Goal: Obtain resource: Download file/media

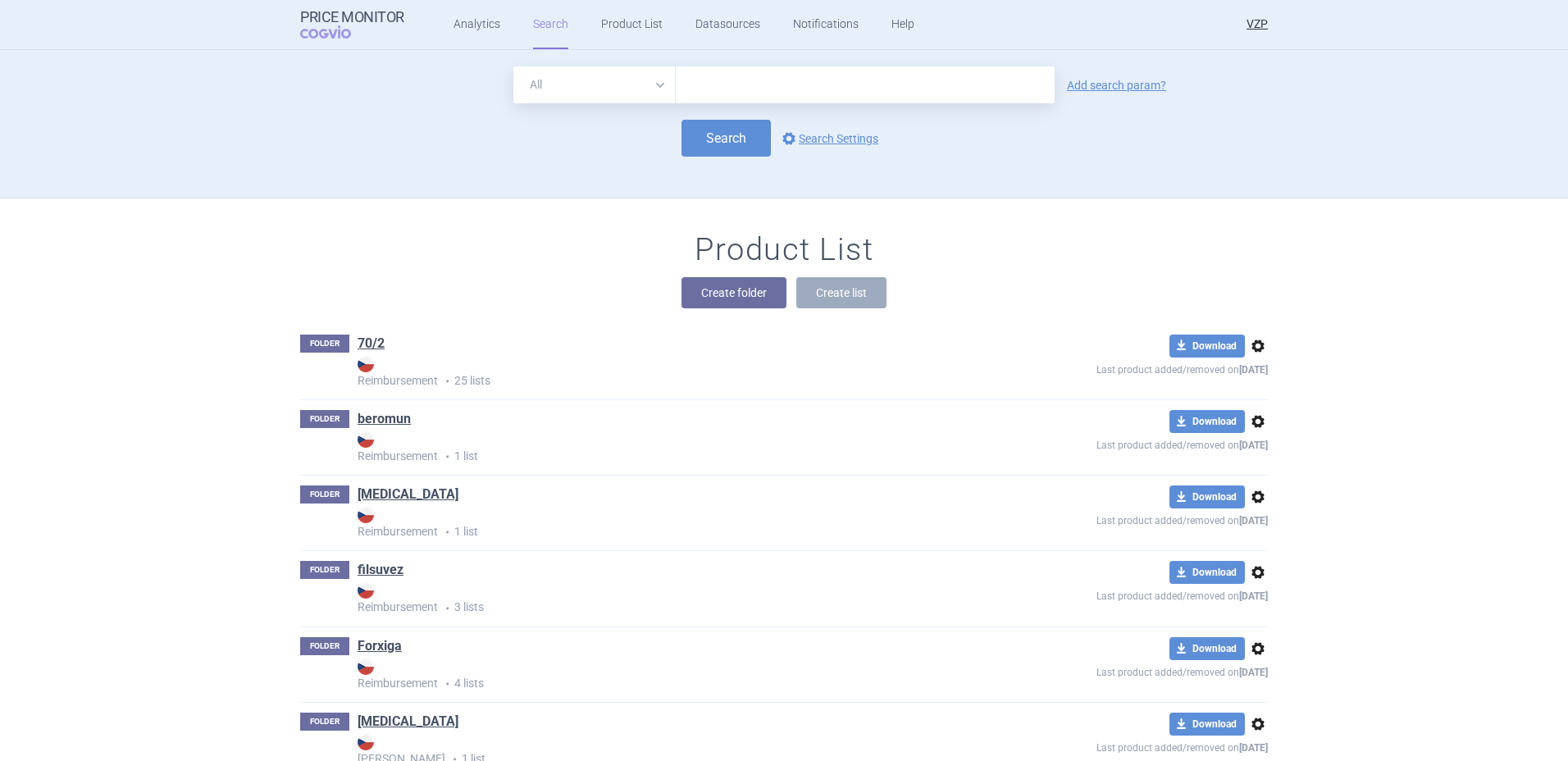
click at [754, 90] on input "text" at bounding box center [864, 85] width 378 height 37
type input "[MEDICAL_DATA]"
click button "Search" at bounding box center [726, 138] width 89 height 37
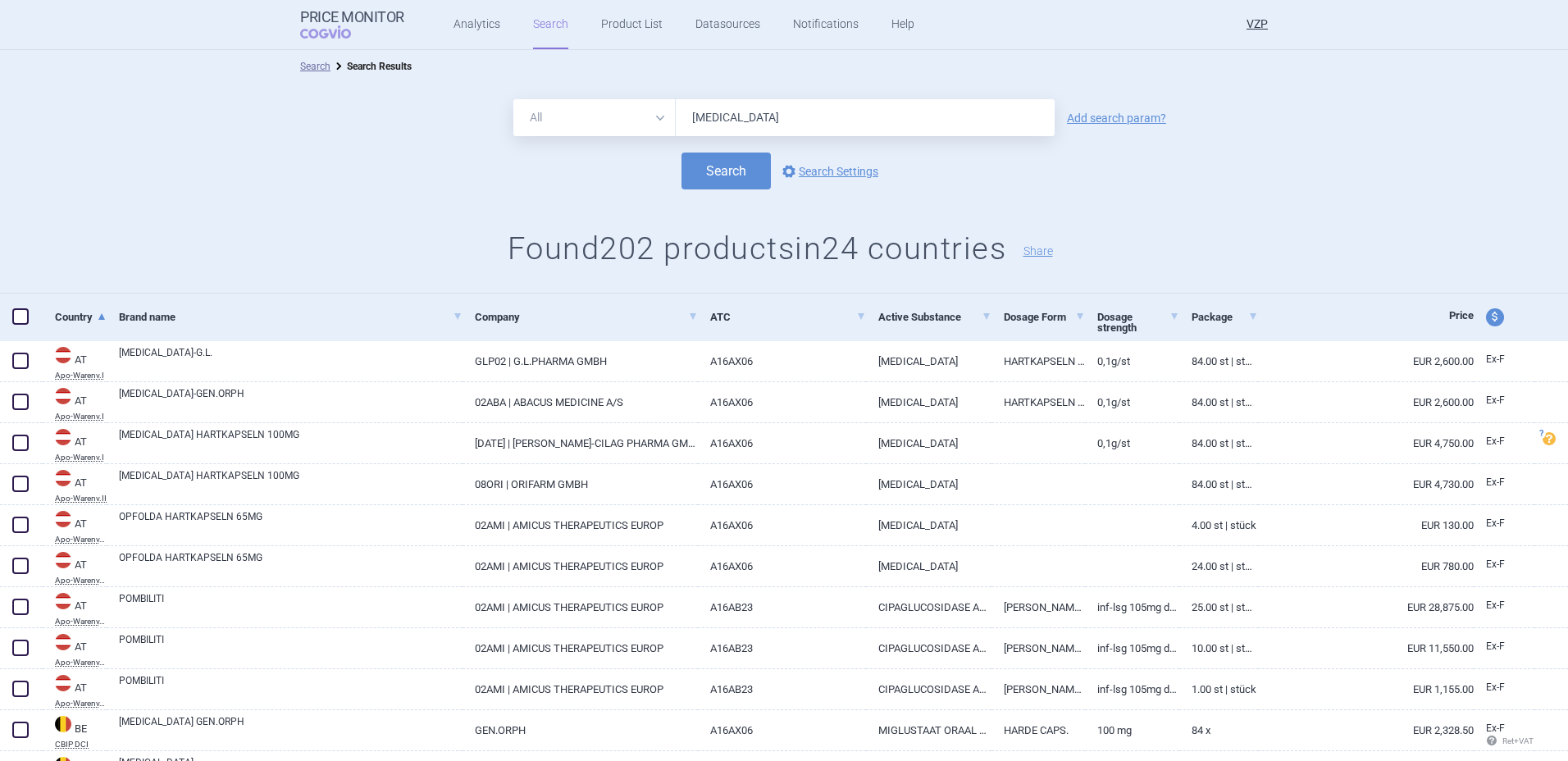
drag, startPoint x: 764, startPoint y: 119, endPoint x: 647, endPoint y: 120, distance: 117.0
click at [647, 120] on div "All Brand Name ATC Company Active Substance Country Newer than [MEDICAL_DATA]" at bounding box center [783, 118] width 541 height 37
type input "[MEDICAL_DATA]"
click at [681, 153] on button "Search" at bounding box center [726, 171] width 89 height 37
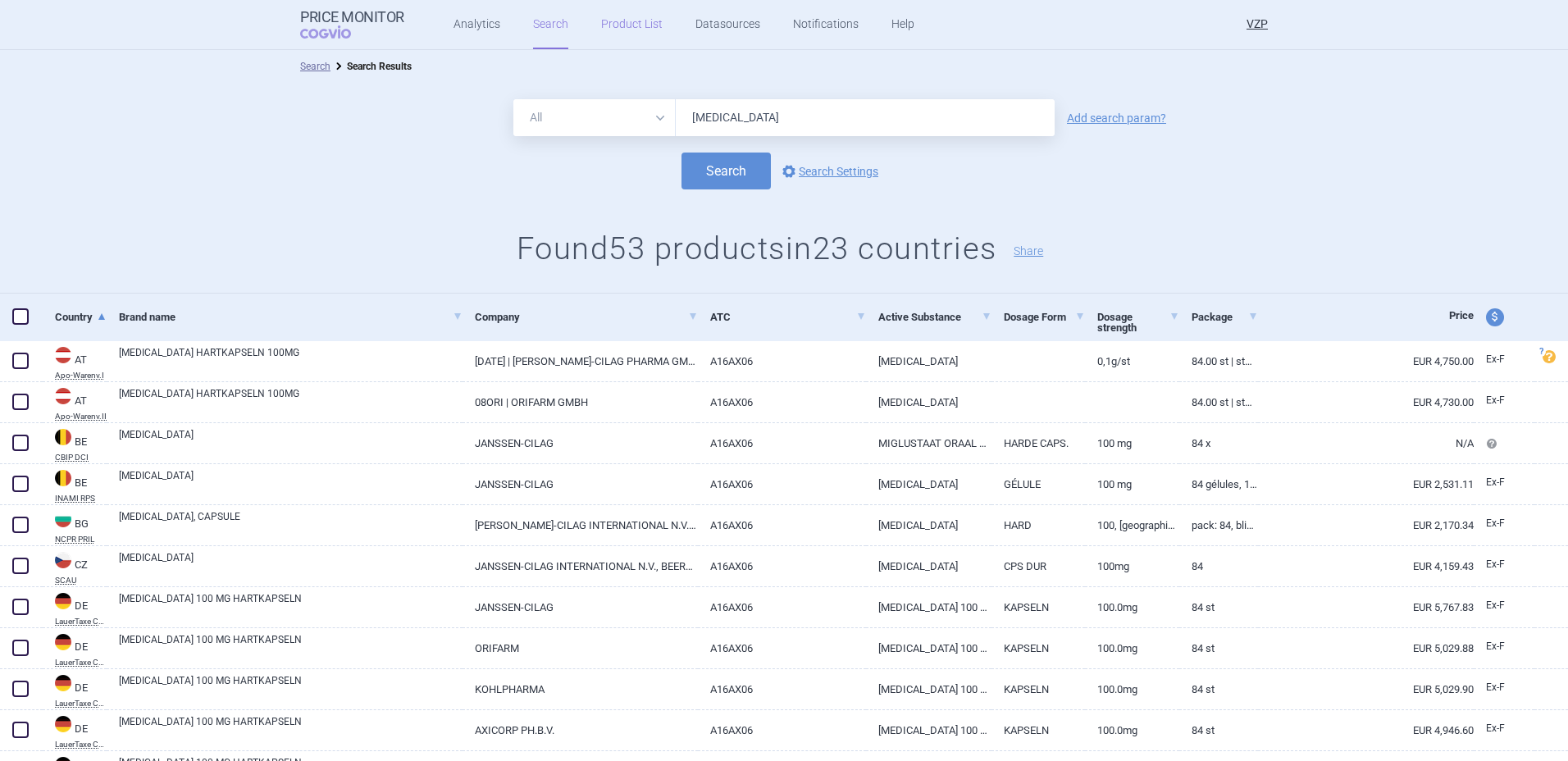
click at [601, 24] on link "Product List" at bounding box center [632, 24] width 62 height 49
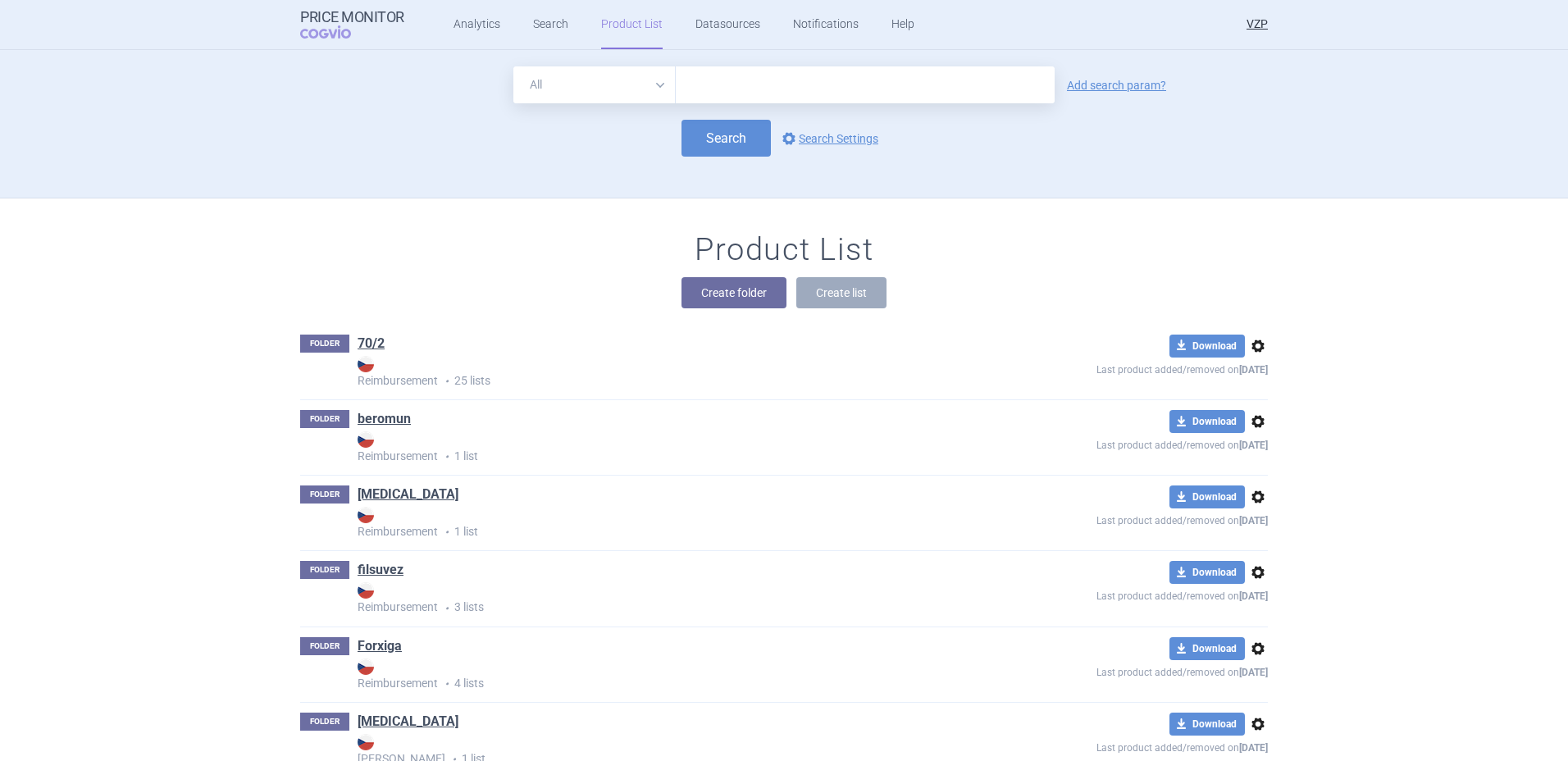
scroll to position [148, 0]
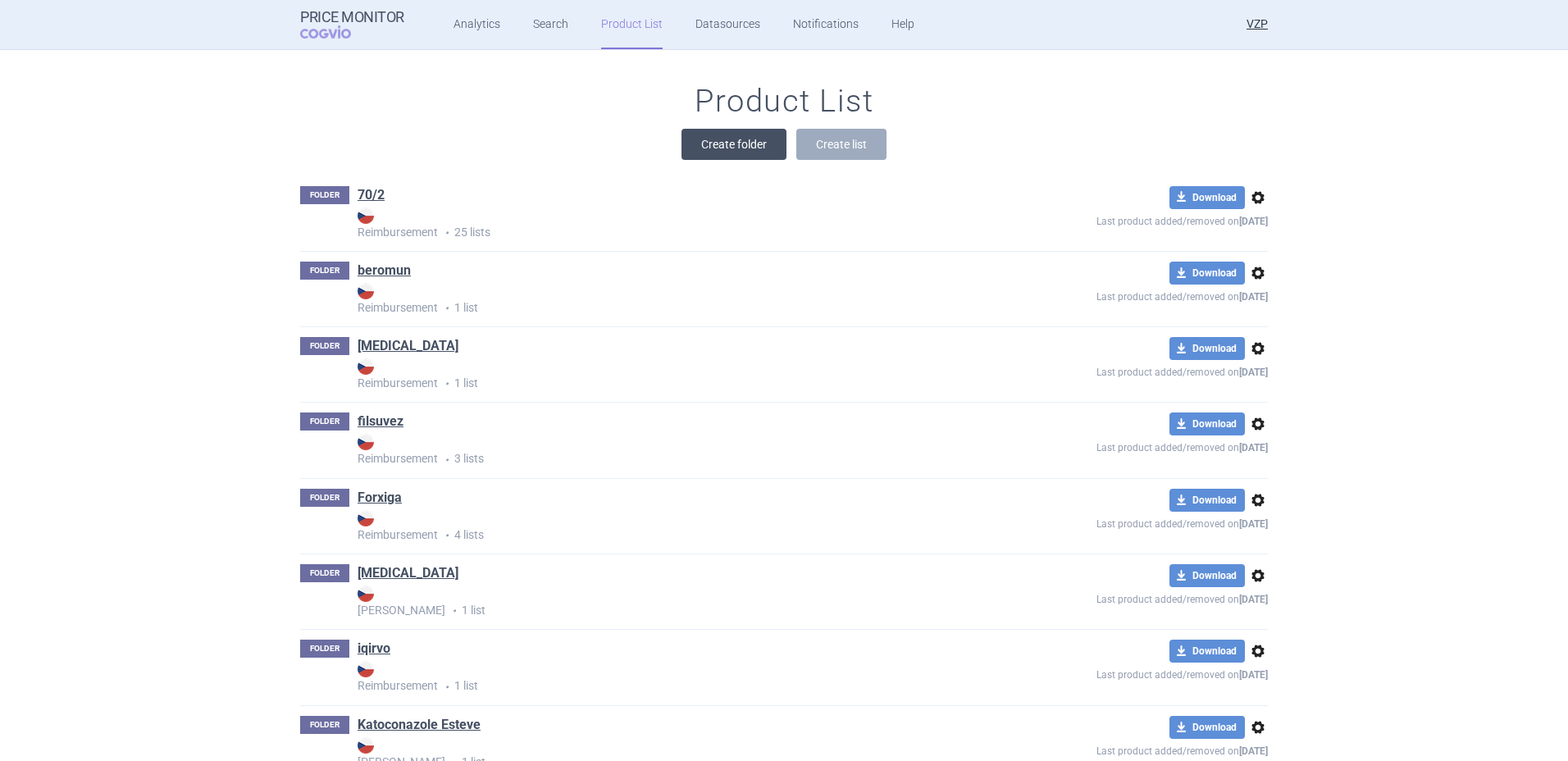
click at [727, 153] on button "Create folder" at bounding box center [734, 144] width 105 height 31
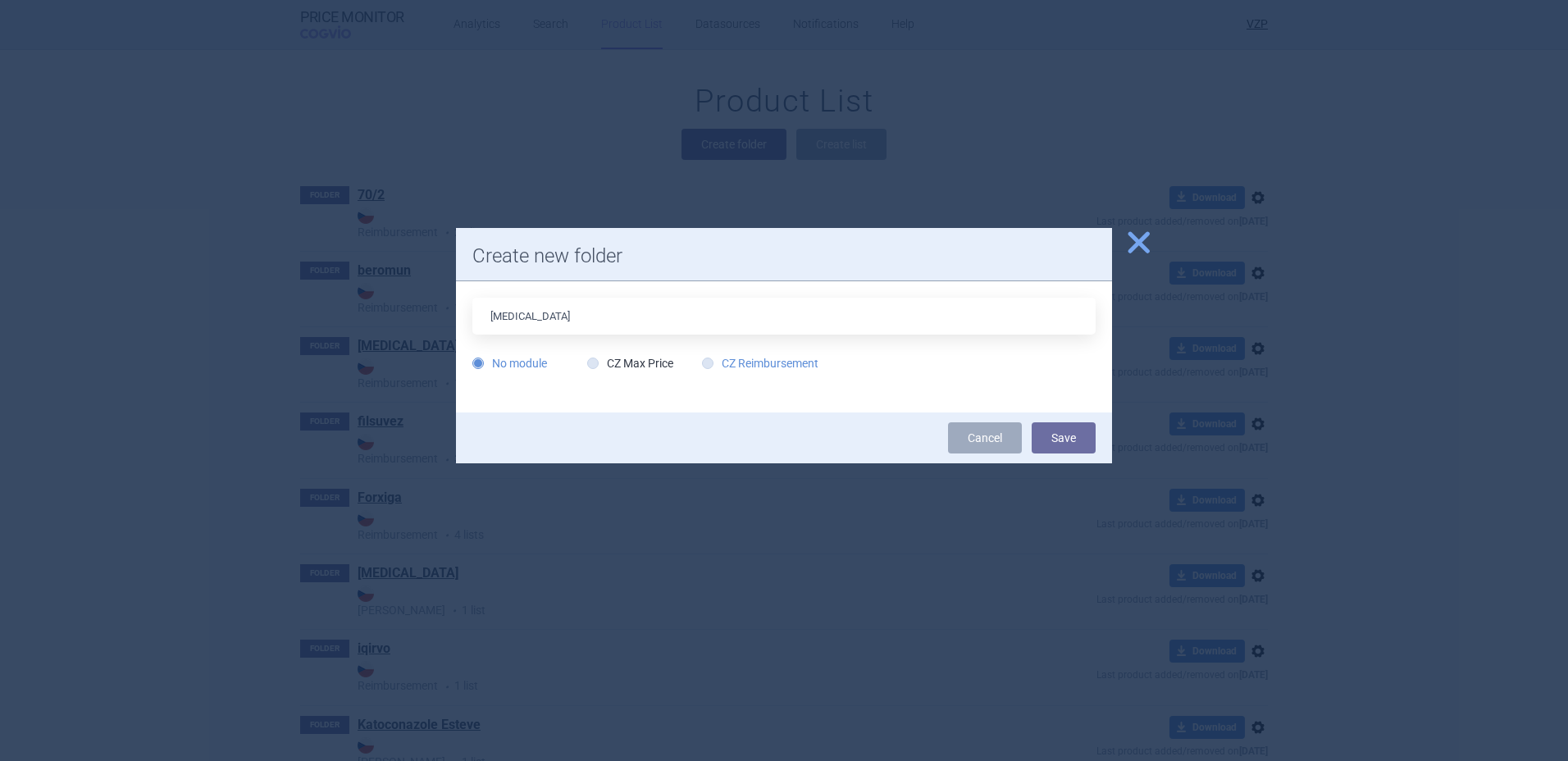
type input "[MEDICAL_DATA]"
click at [755, 368] on label "CZ Reimbursement" at bounding box center [760, 363] width 116 height 16
click at [719, 368] on input "CZ Reimbursement" at bounding box center [710, 364] width 16 height 16
radio input "true"
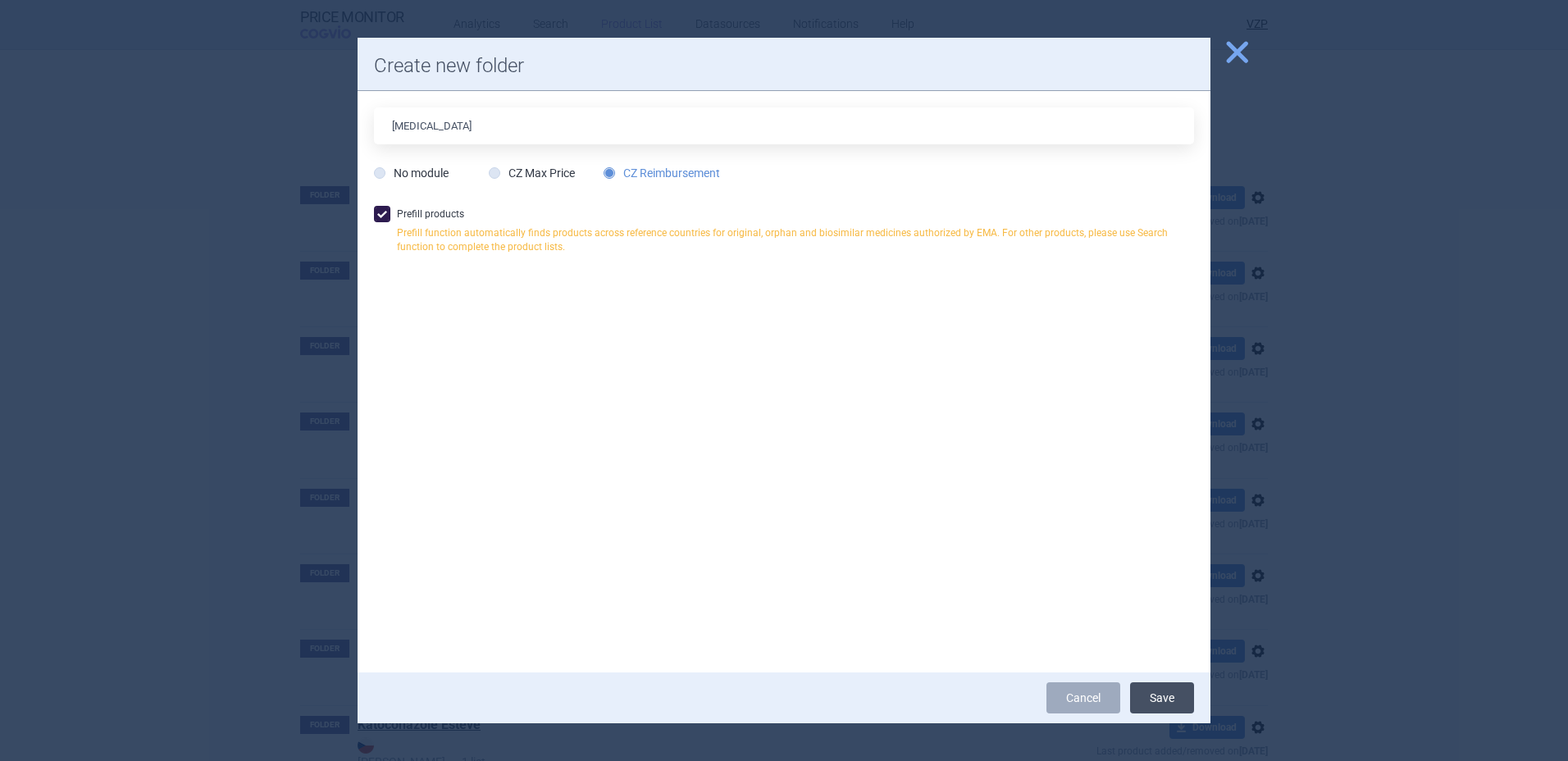
click at [1164, 711] on button "Save" at bounding box center [1161, 698] width 64 height 31
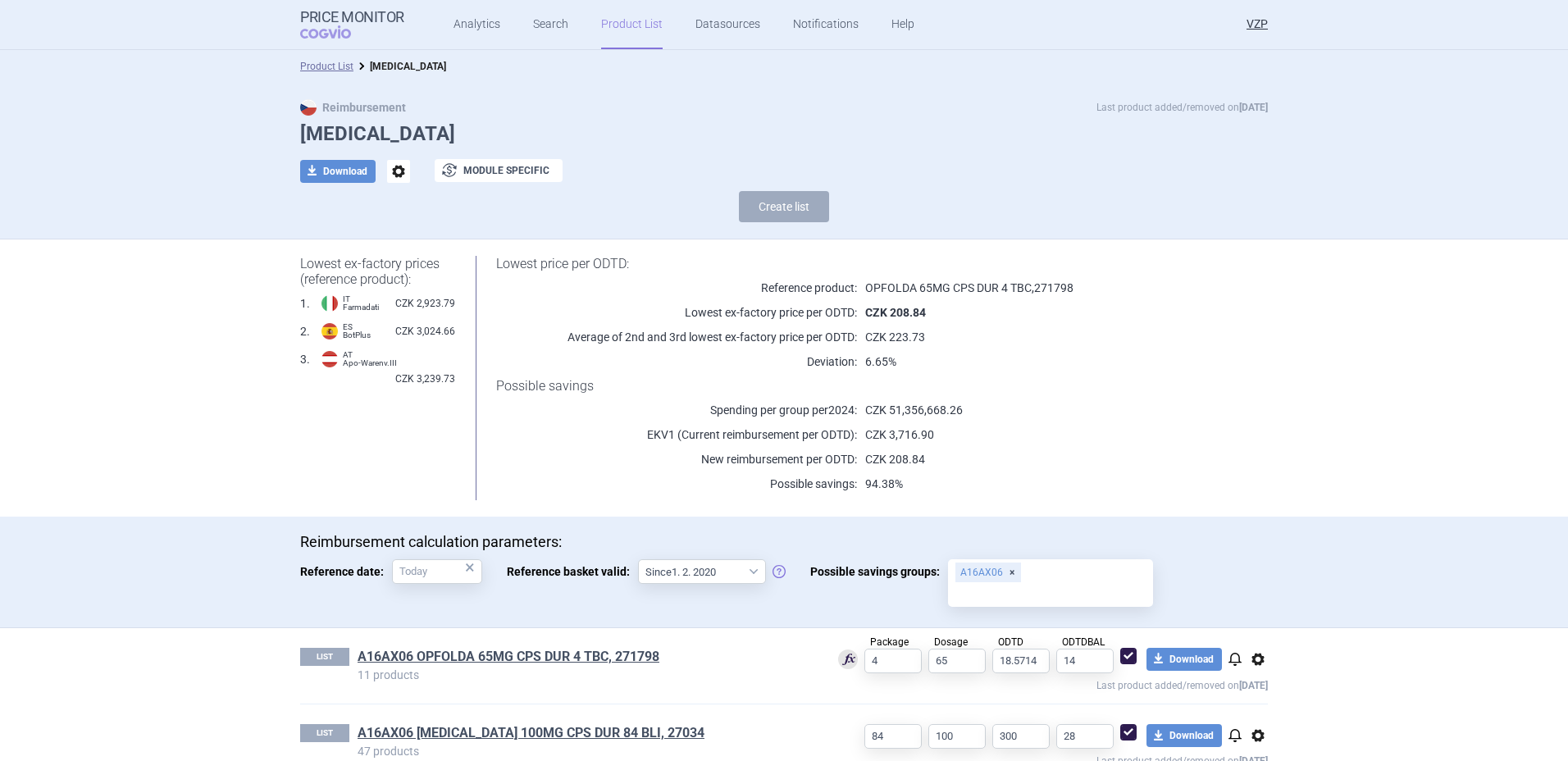
scroll to position [35, 0]
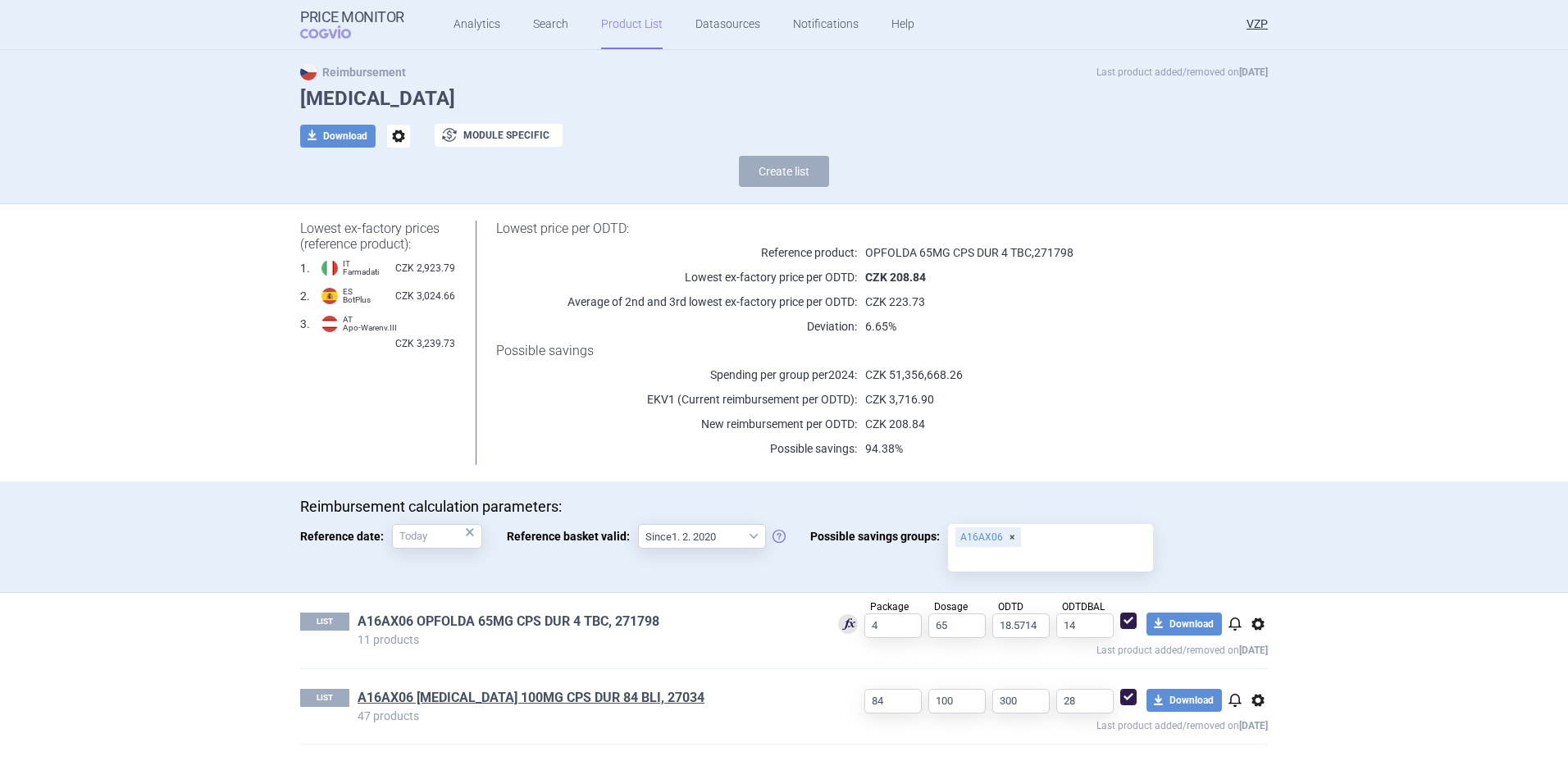
click at [609, 623] on link "A16AX06 OPFOLDA 65MG CPS DUR 4 TBC, 271798" at bounding box center [508, 622] width 302 height 18
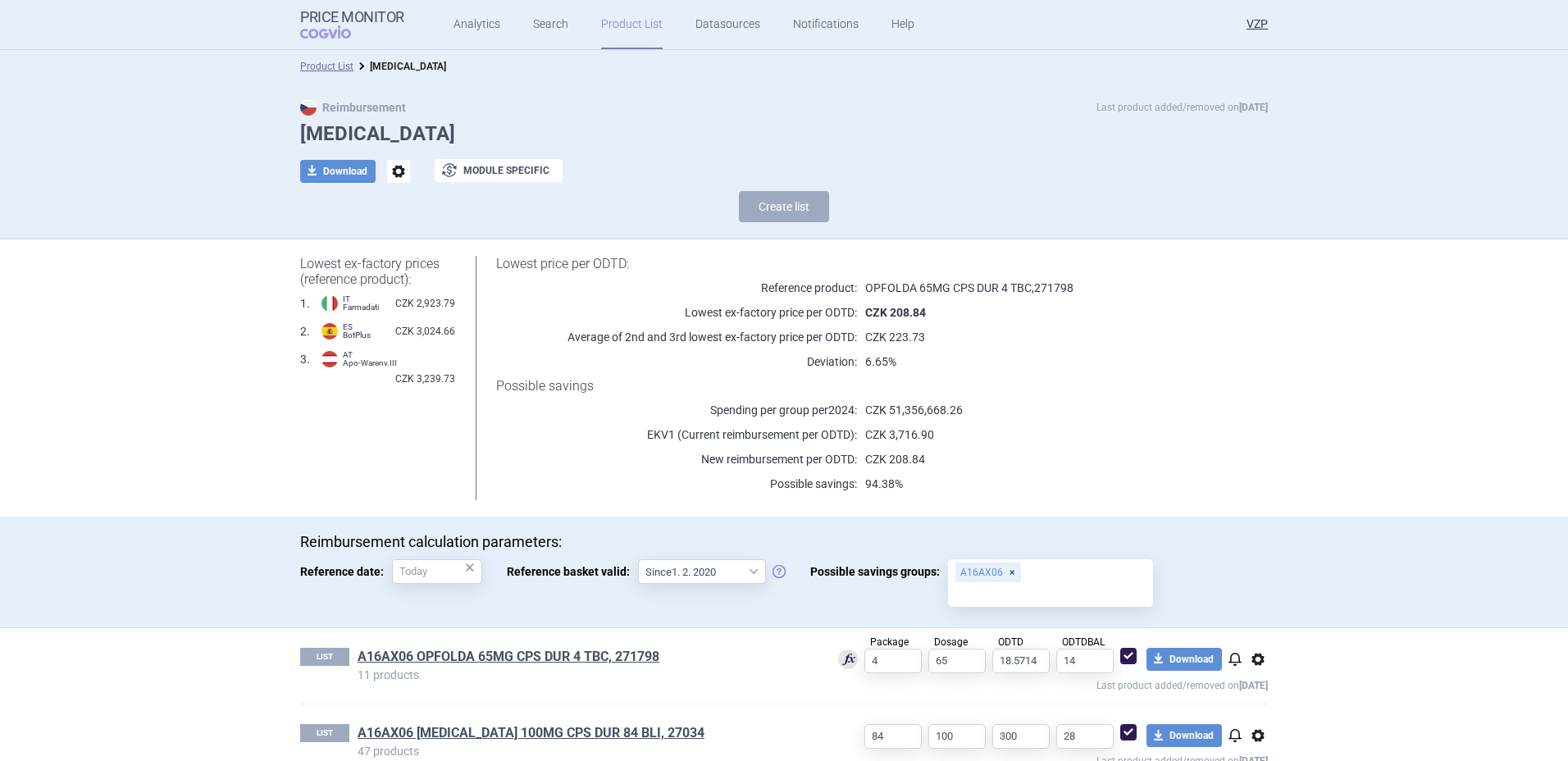
scroll to position [35, 0]
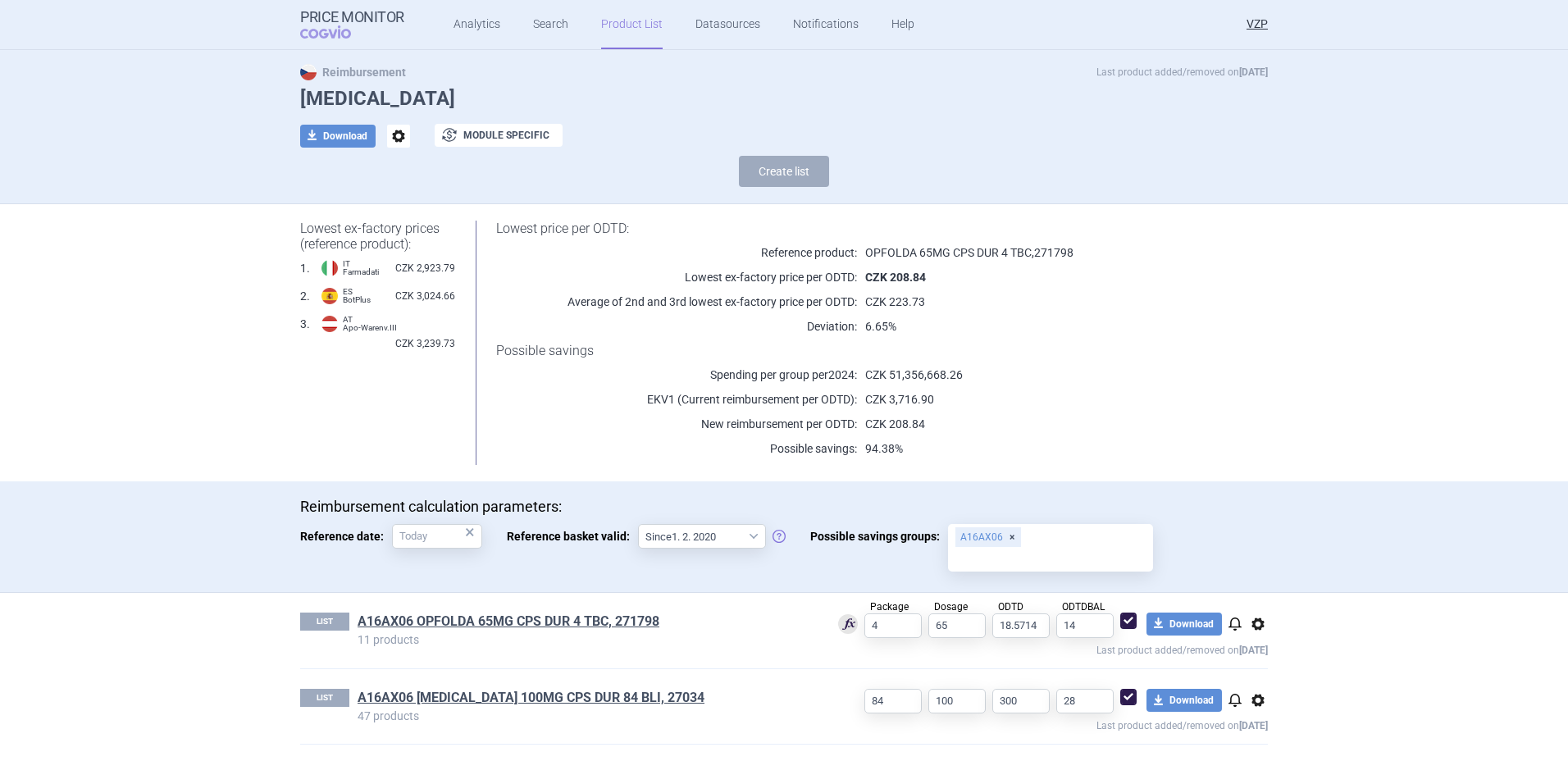
click at [1252, 624] on span "options" at bounding box center [1257, 624] width 19 height 19
click at [1250, 716] on button "Delete" at bounding box center [1251, 719] width 52 height 24
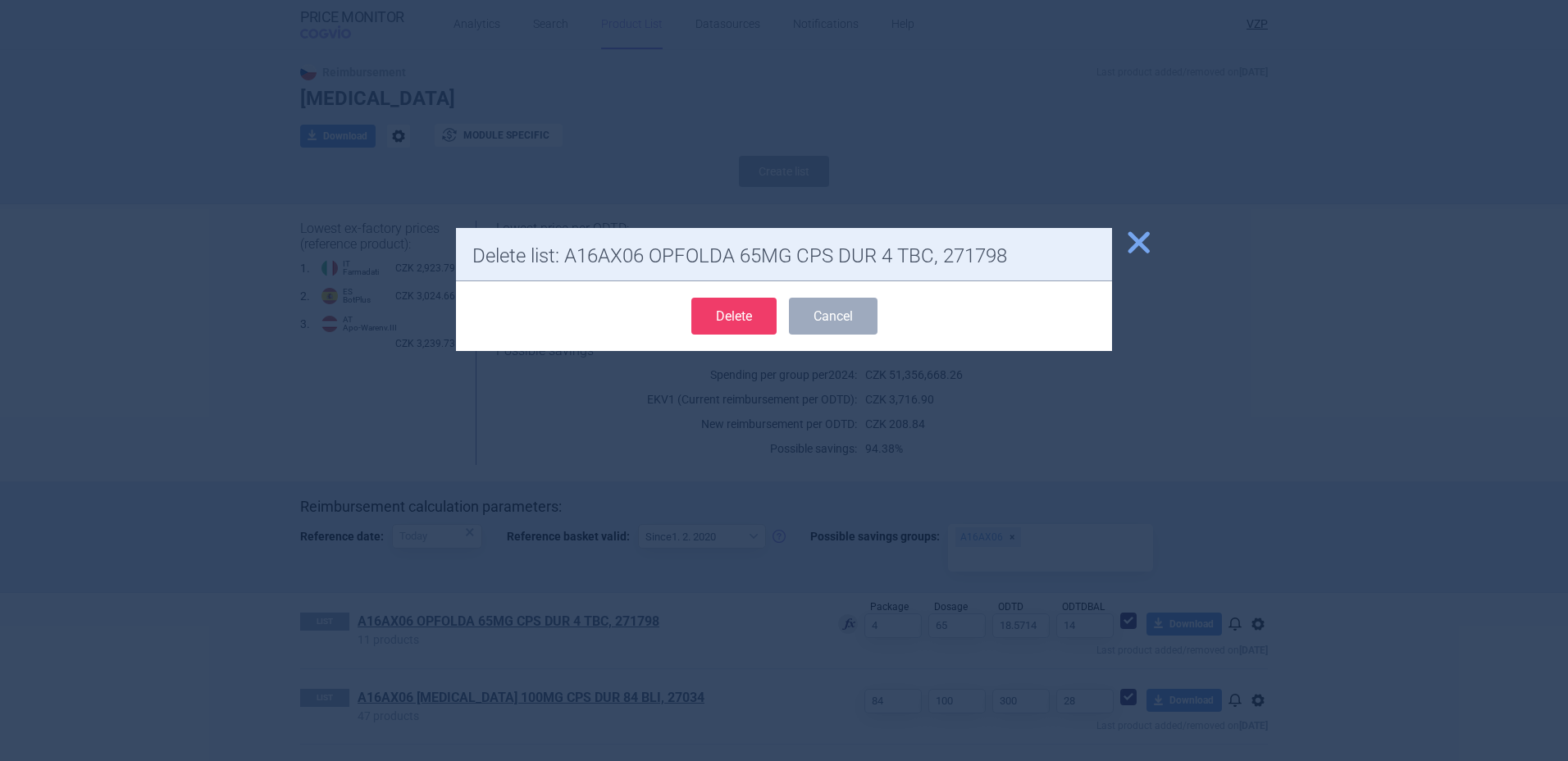
click at [740, 324] on button "Delete" at bounding box center [734, 317] width 85 height 37
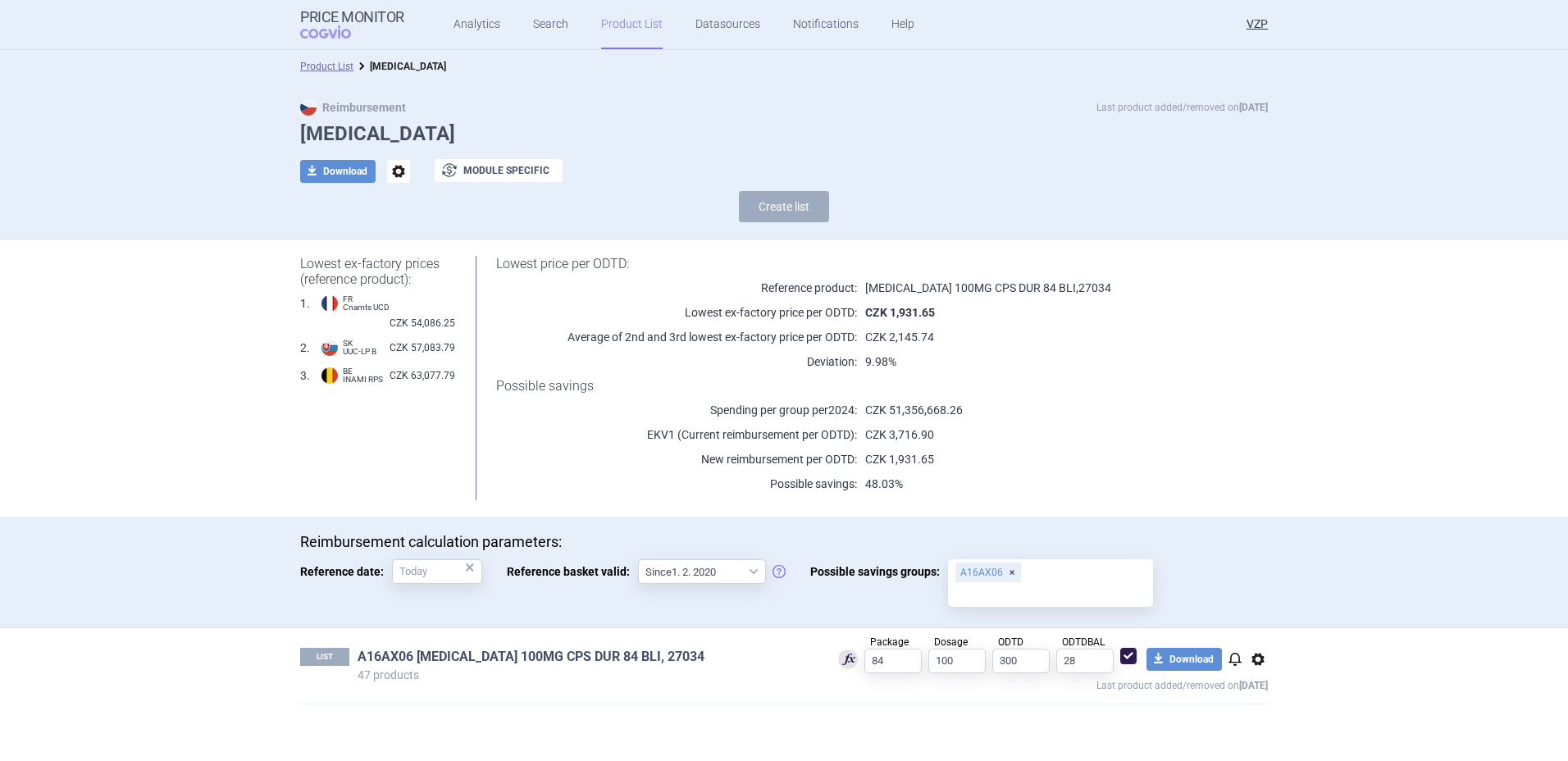
click at [578, 654] on link "A16AX06 [MEDICAL_DATA] 100MG CPS DUR 84 BLI, 27034" at bounding box center [530, 656] width 347 height 18
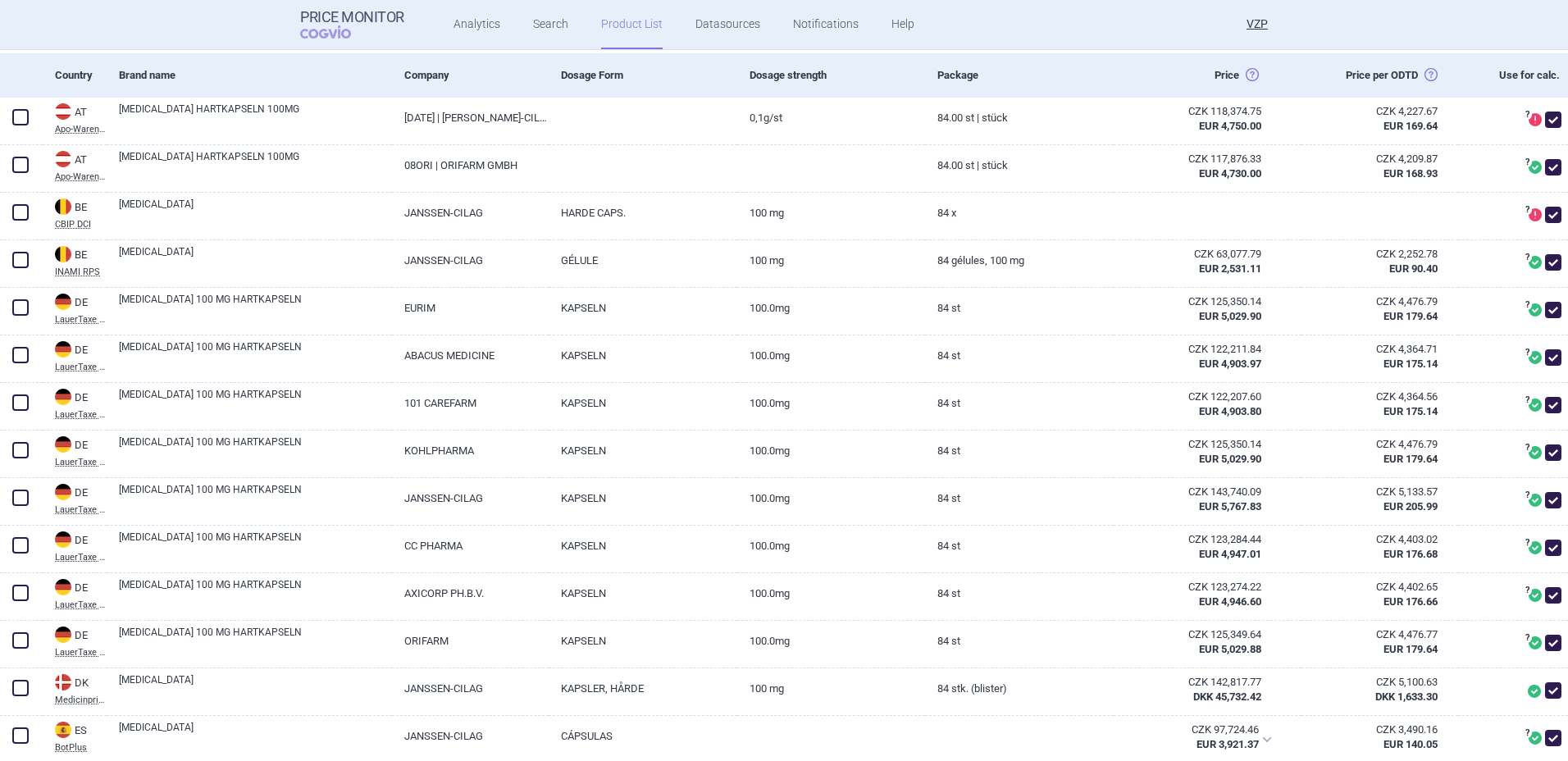
scroll to position [442, 0]
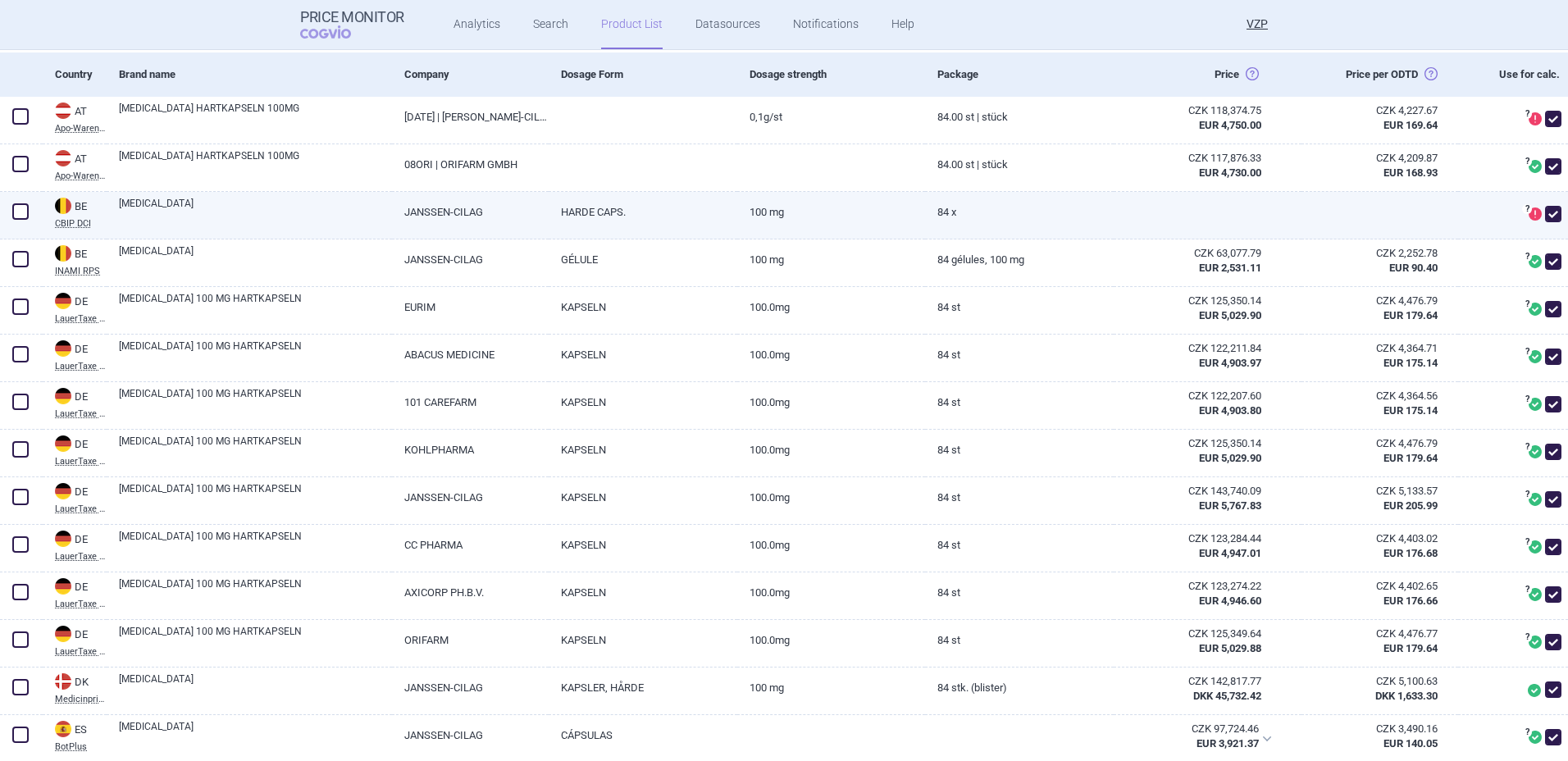
click at [1545, 212] on span at bounding box center [1553, 214] width 16 height 16
checkbox input "false"
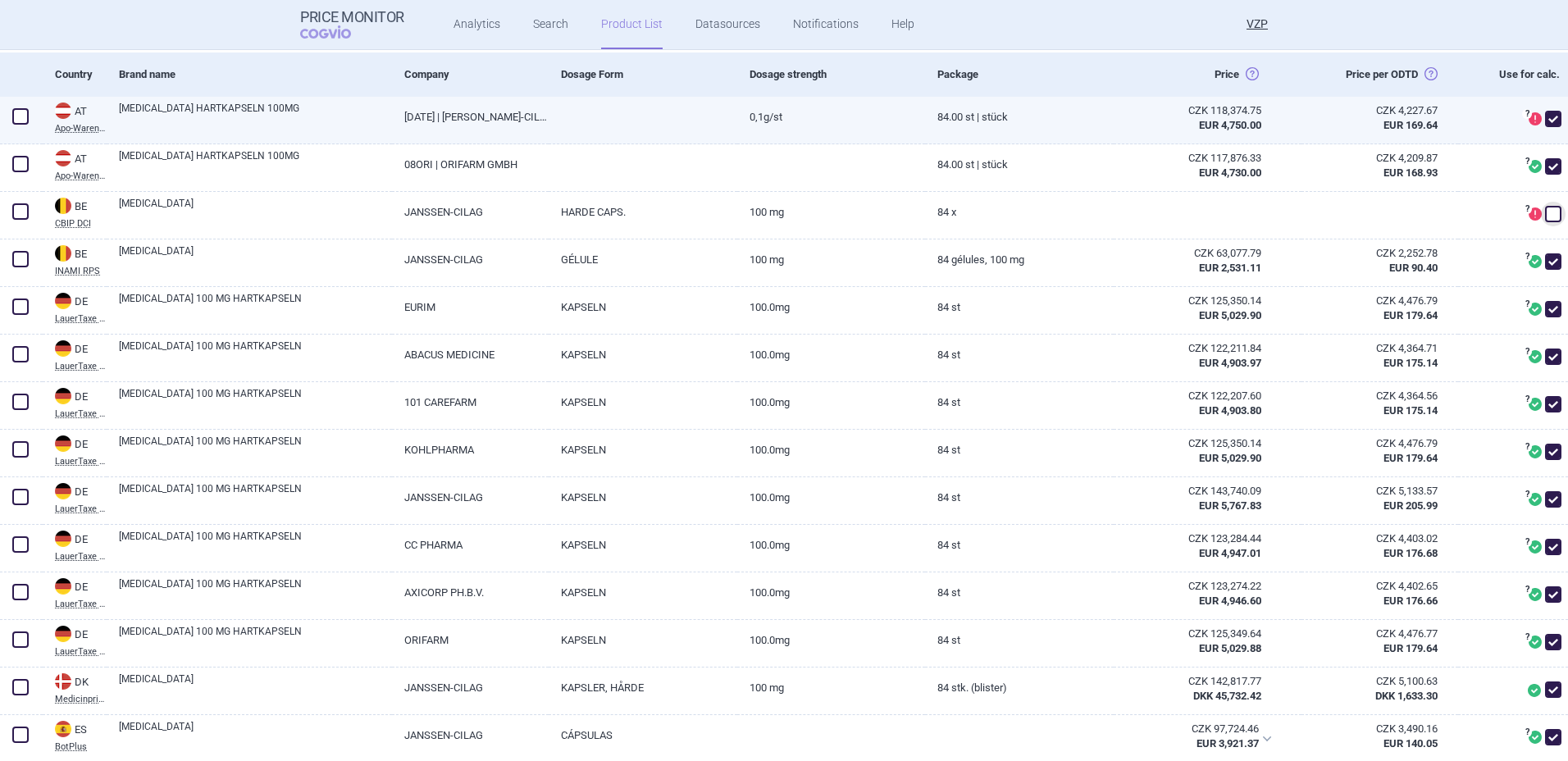
click at [1545, 119] on span at bounding box center [1553, 118] width 16 height 16
checkbox input "false"
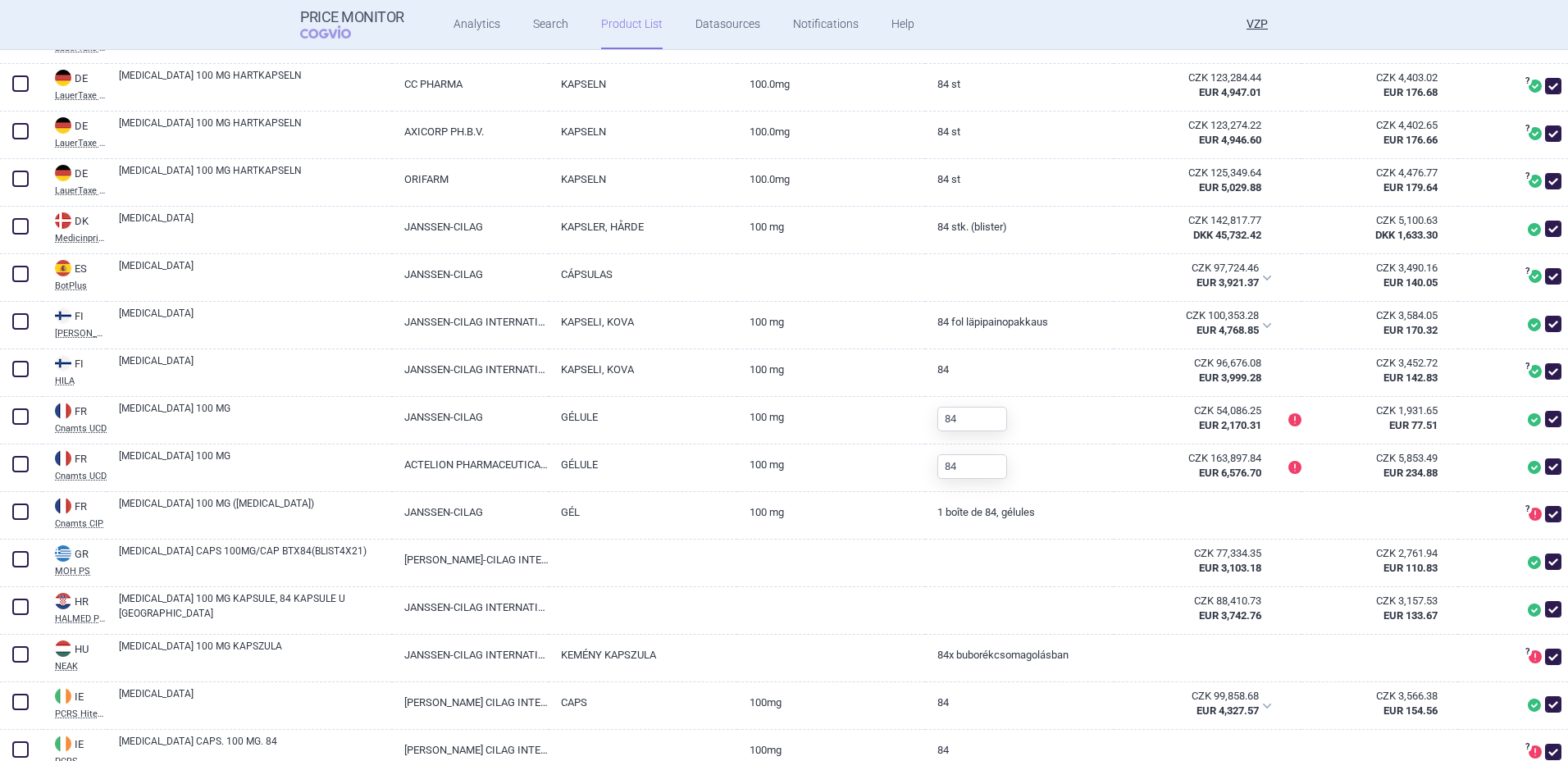
scroll to position [907, 0]
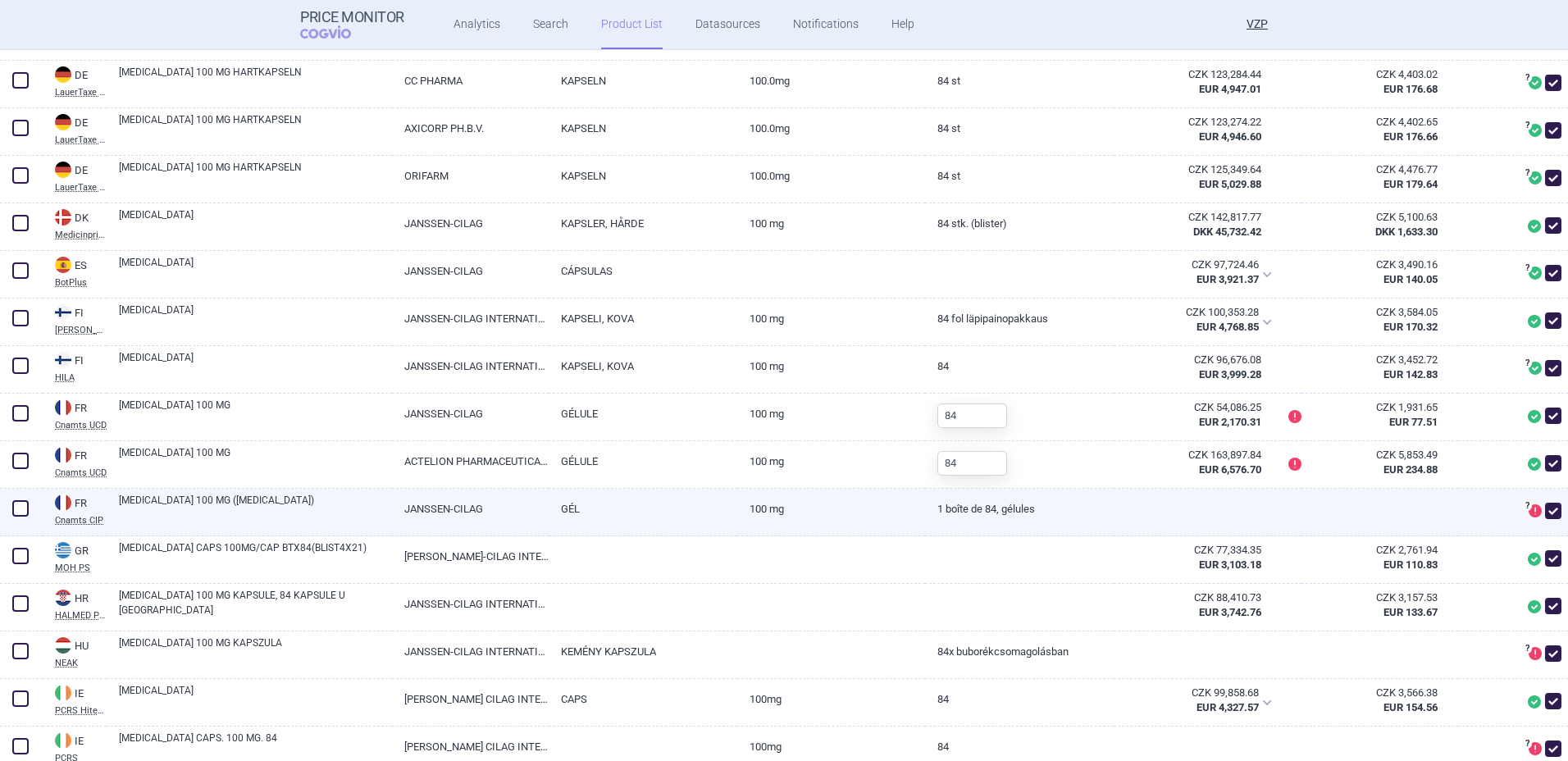
click at [1545, 508] on span at bounding box center [1553, 510] width 16 height 16
checkbox input "false"
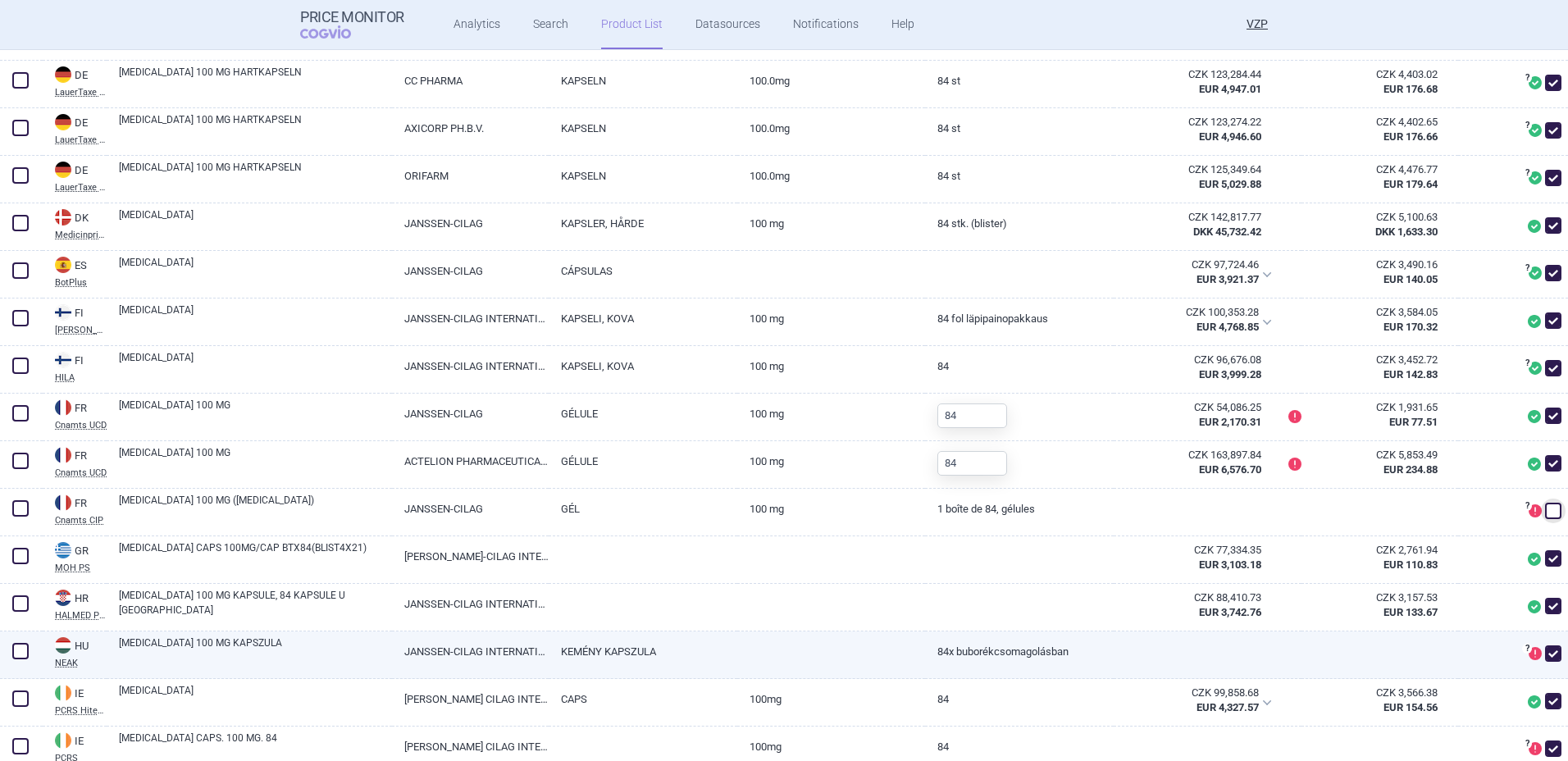
click at [1548, 660] on span at bounding box center [1553, 654] width 16 height 16
checkbox input "false"
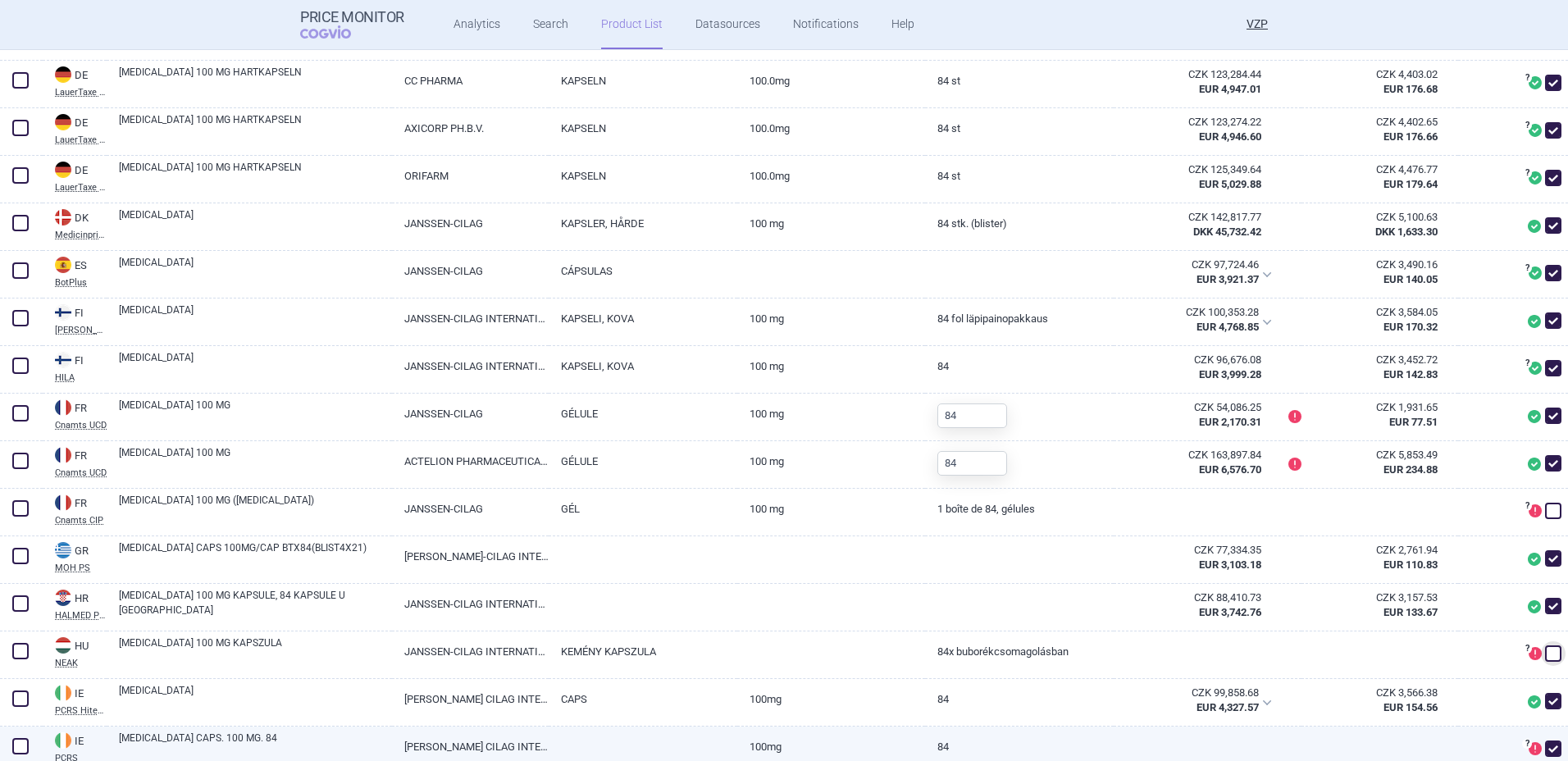
click at [1545, 749] on span at bounding box center [1553, 748] width 16 height 16
checkbox input "false"
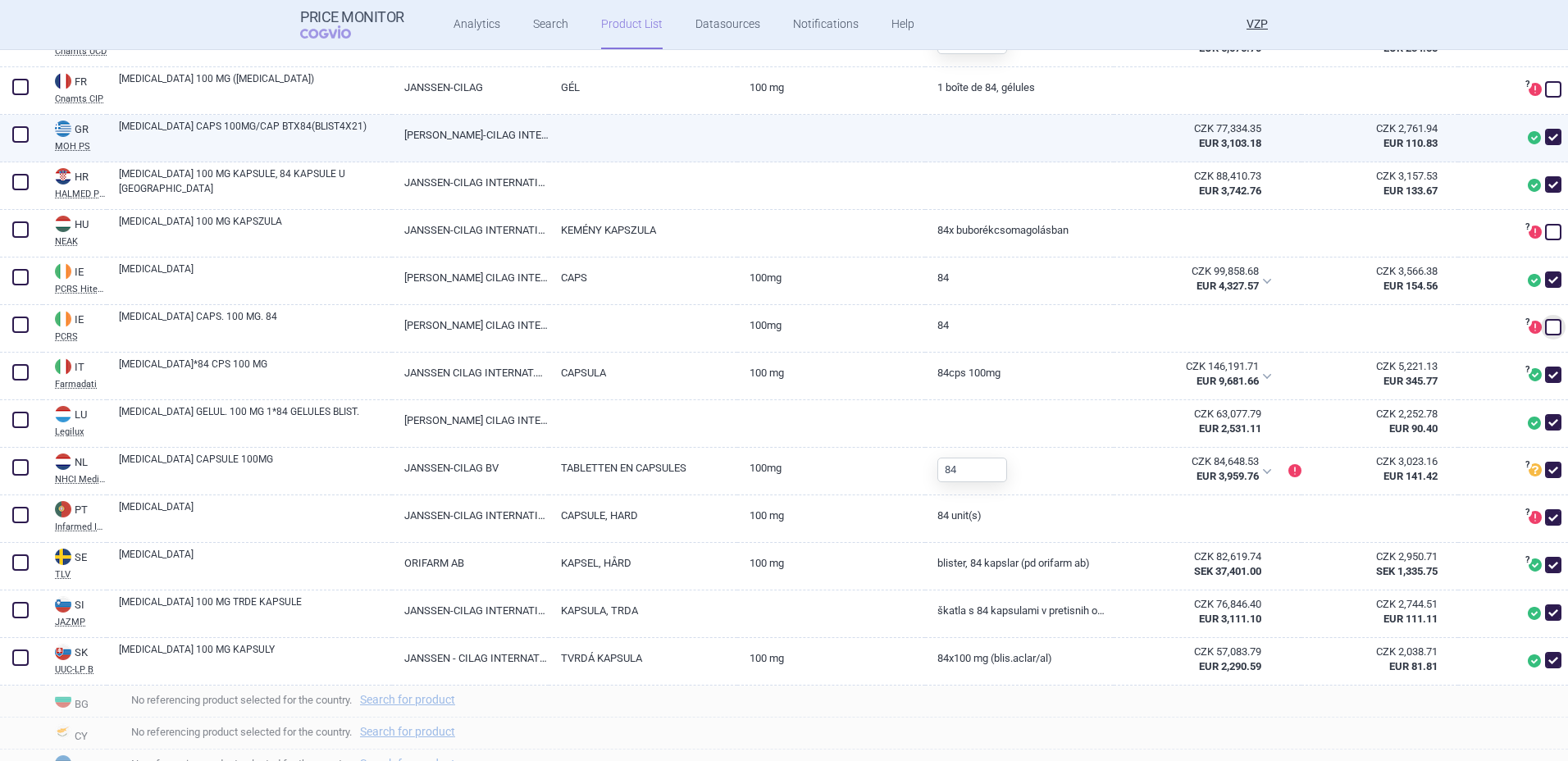
scroll to position [1331, 0]
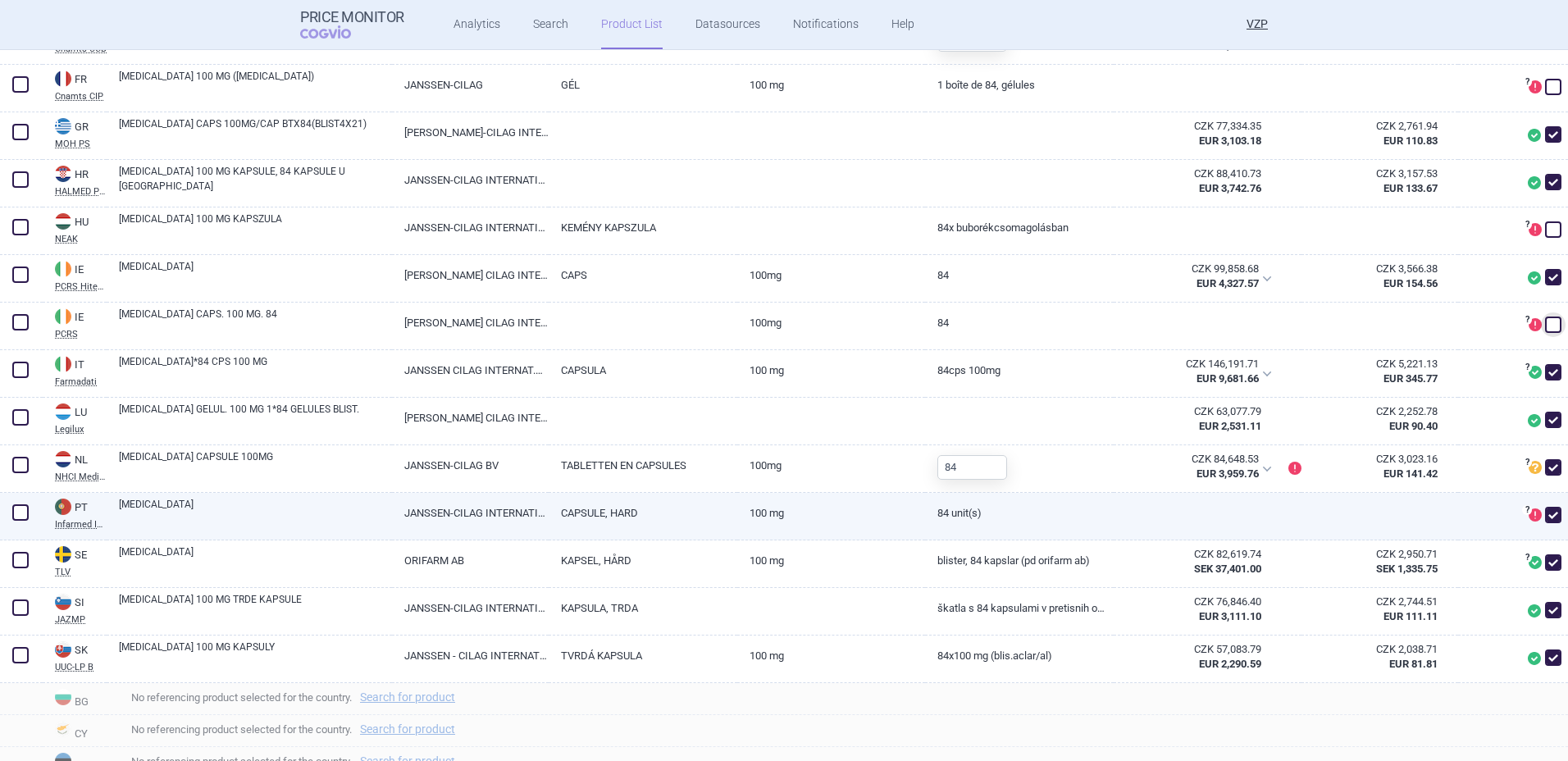
click at [1545, 512] on span at bounding box center [1553, 515] width 16 height 16
checkbox input "false"
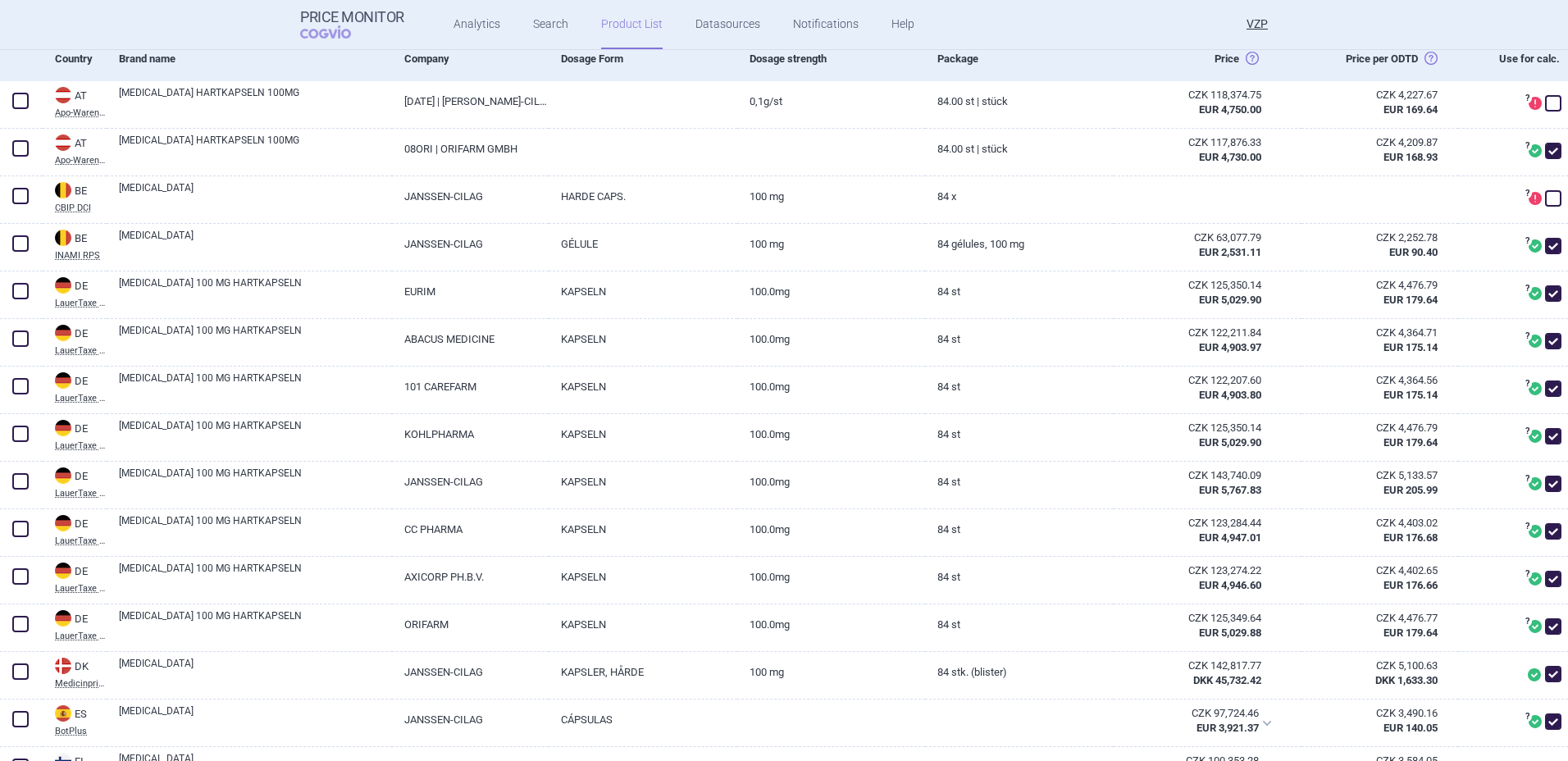
scroll to position [460, 0]
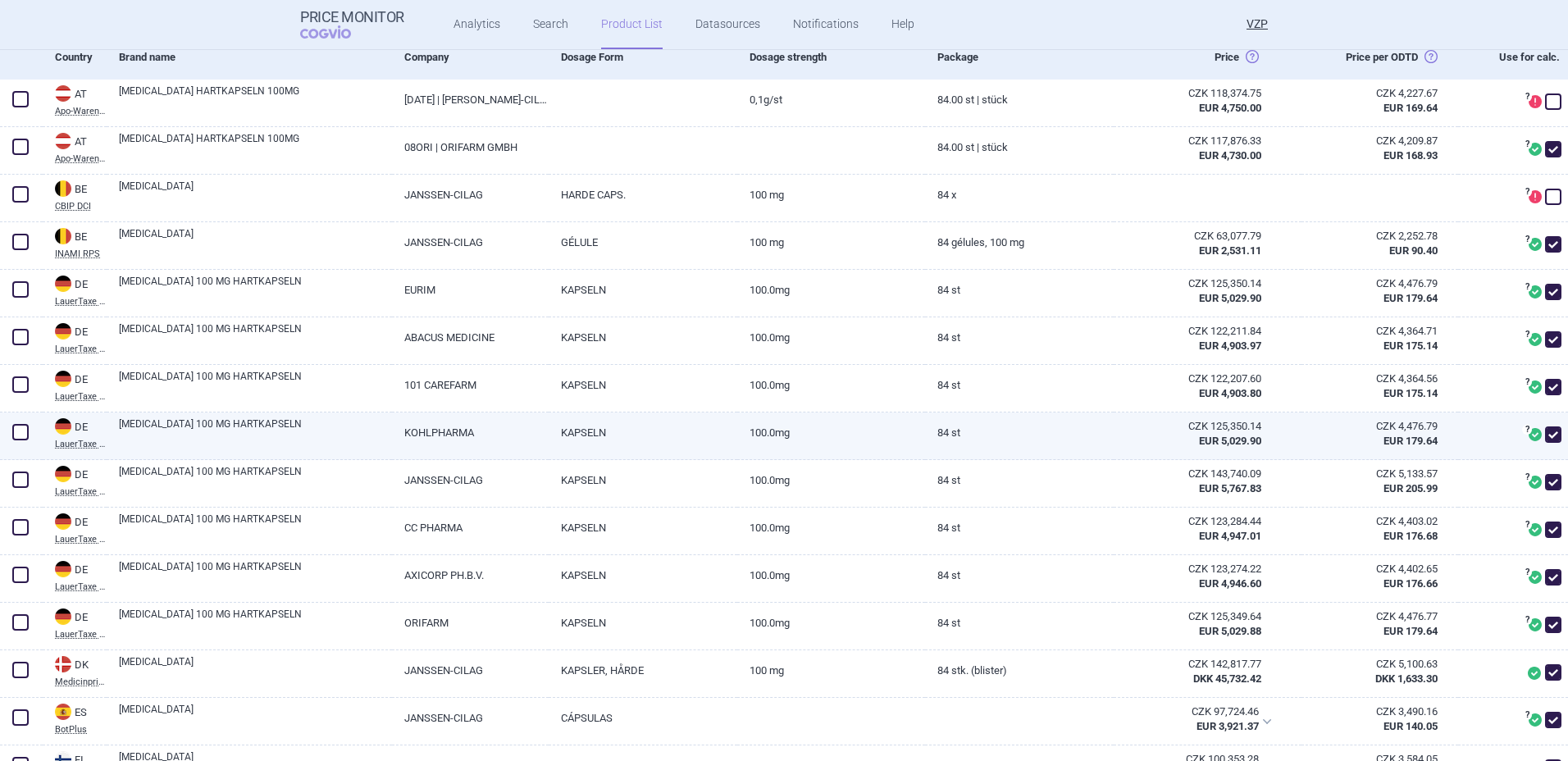
click at [1545, 434] on span at bounding box center [1553, 435] width 16 height 16
checkbox input "false"
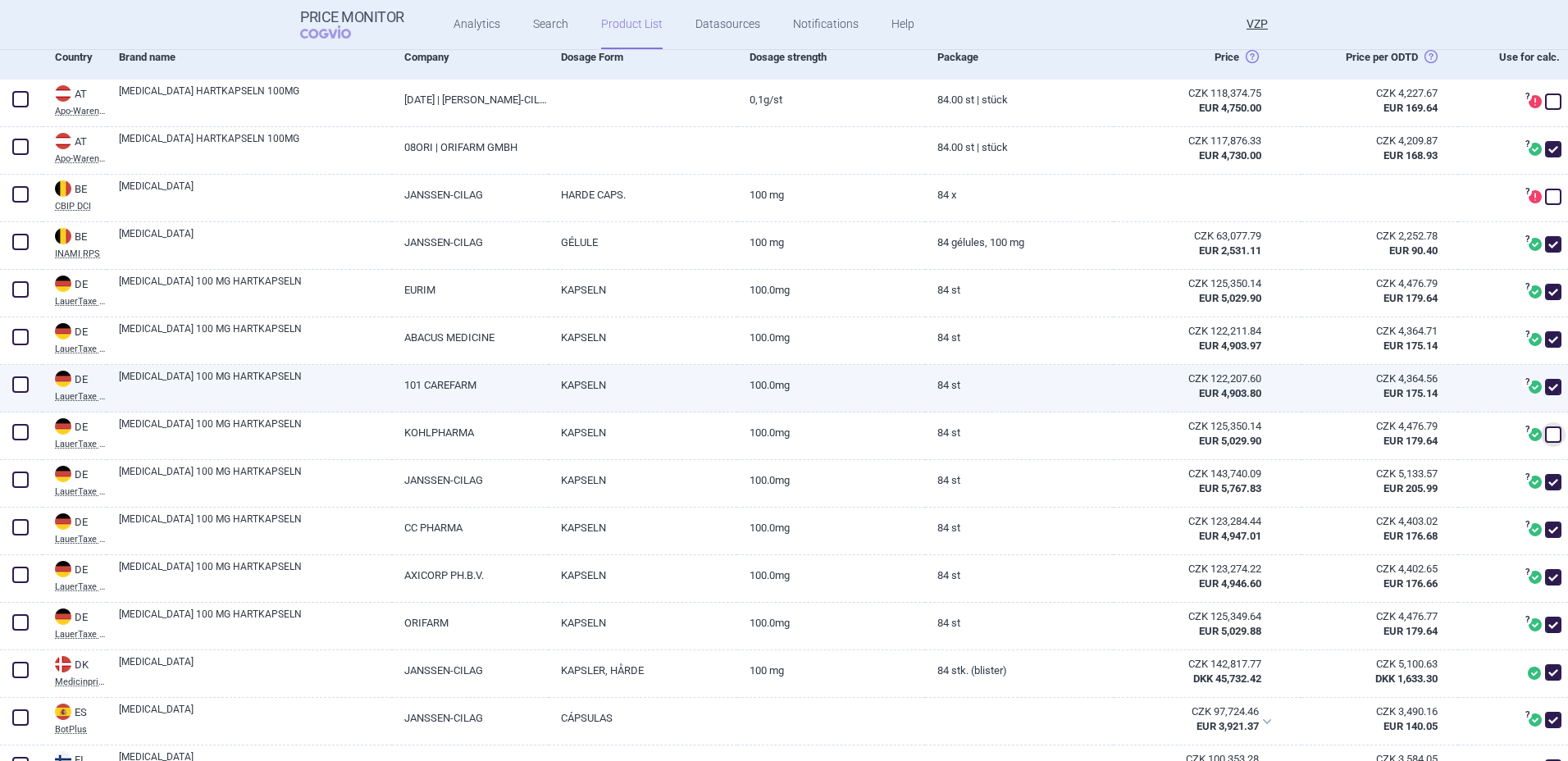
click at [1545, 383] on span at bounding box center [1553, 386] width 16 height 16
checkbox input "false"
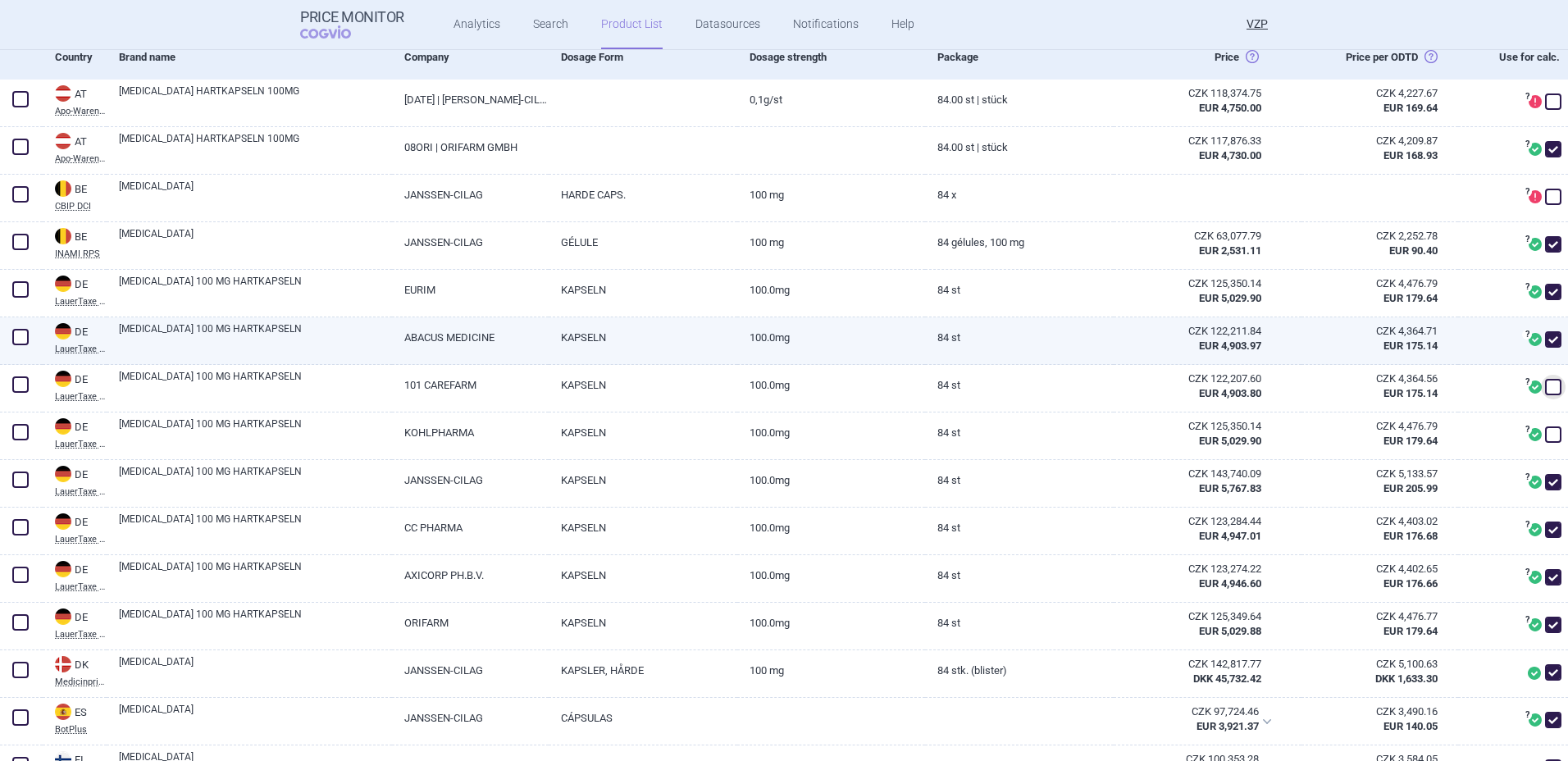
click at [1545, 334] on span at bounding box center [1553, 339] width 16 height 16
checkbox input "false"
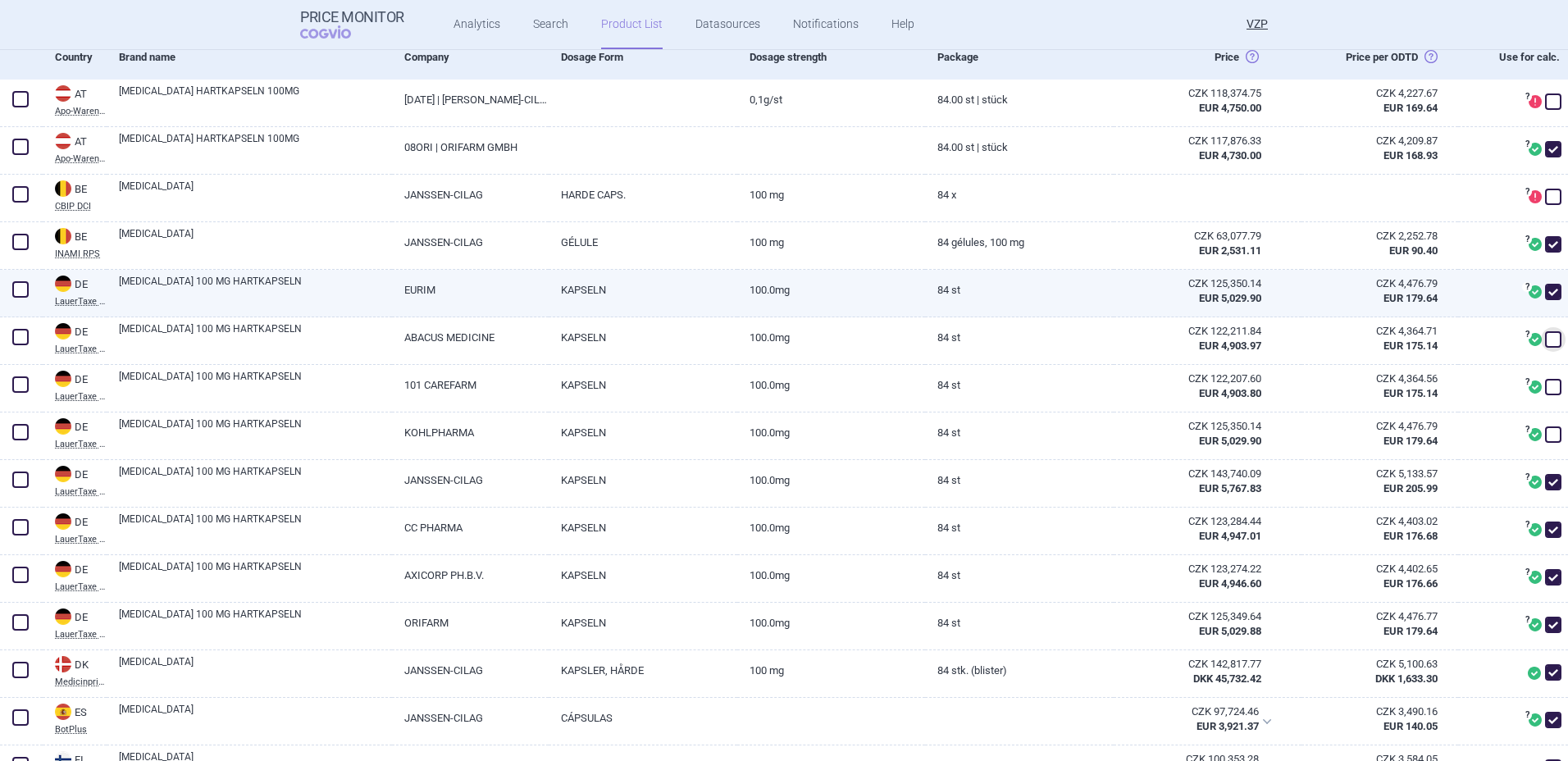
click at [1541, 282] on span at bounding box center [1553, 291] width 24 height 24
checkbox input "false"
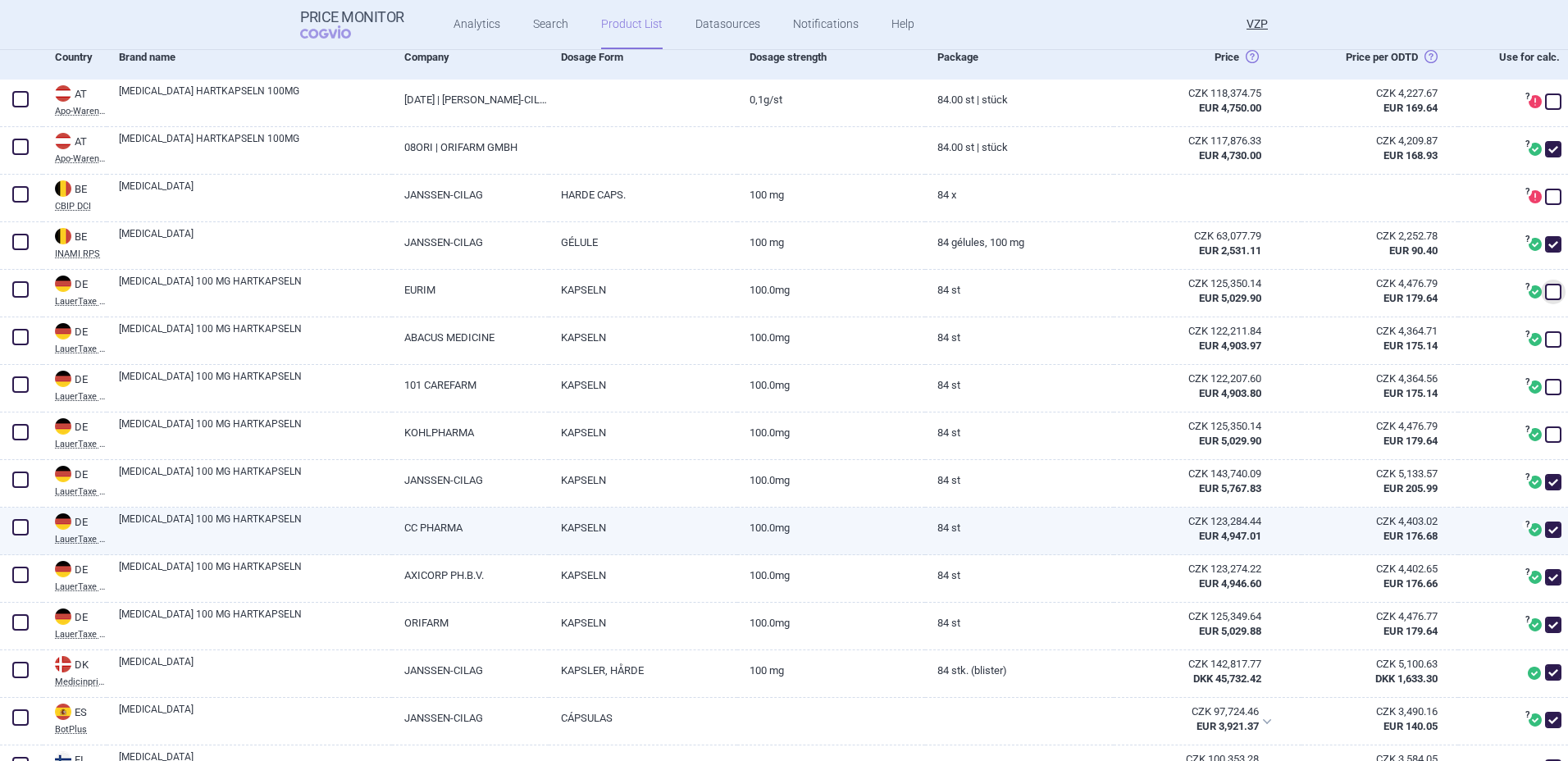
click at [1545, 527] on span at bounding box center [1553, 530] width 16 height 16
checkbox input "false"
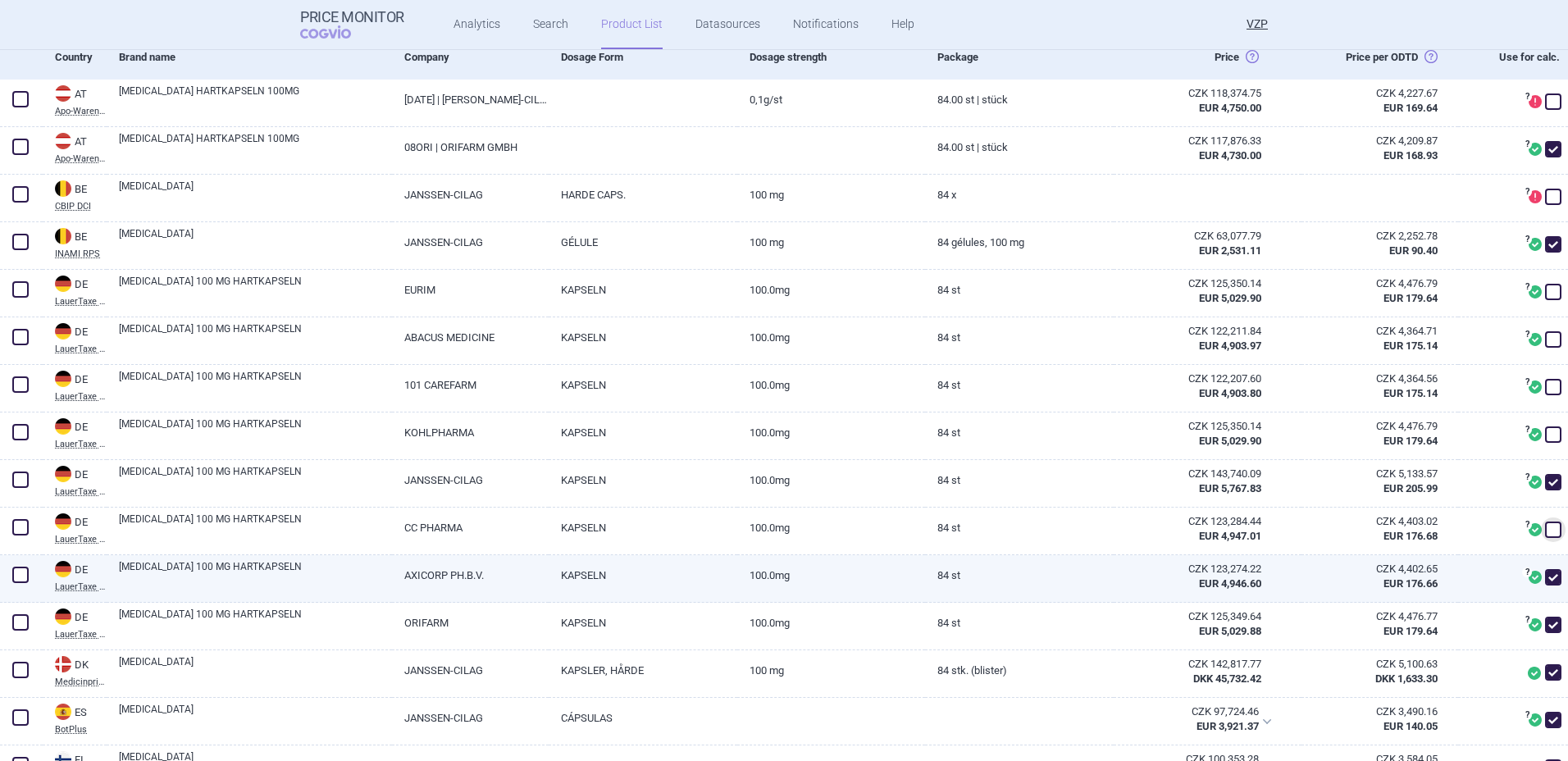
click at [1545, 578] on span at bounding box center [1553, 577] width 16 height 16
checkbox input "false"
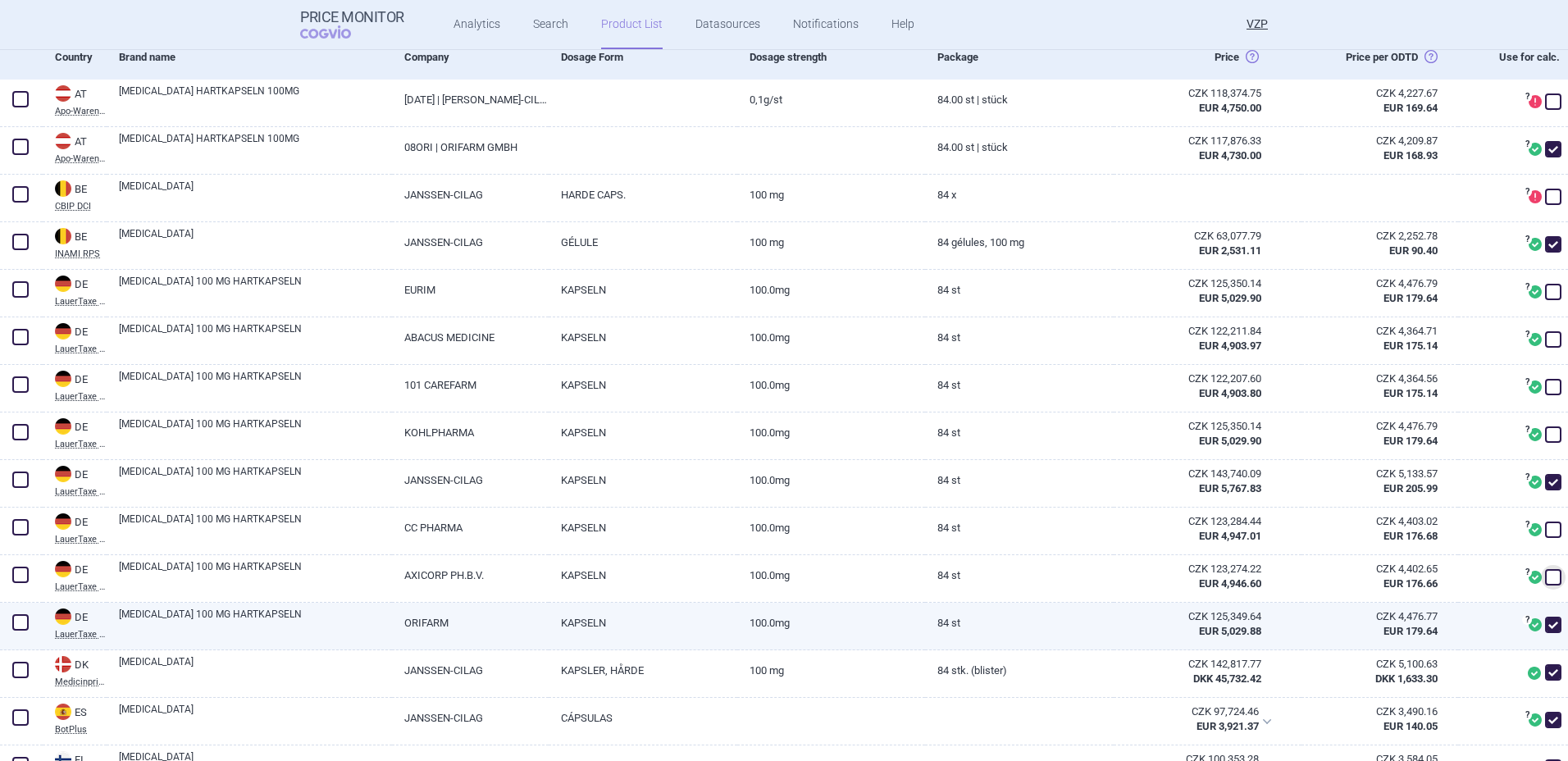
click at [1545, 624] on span at bounding box center [1553, 624] width 16 height 16
checkbox input "false"
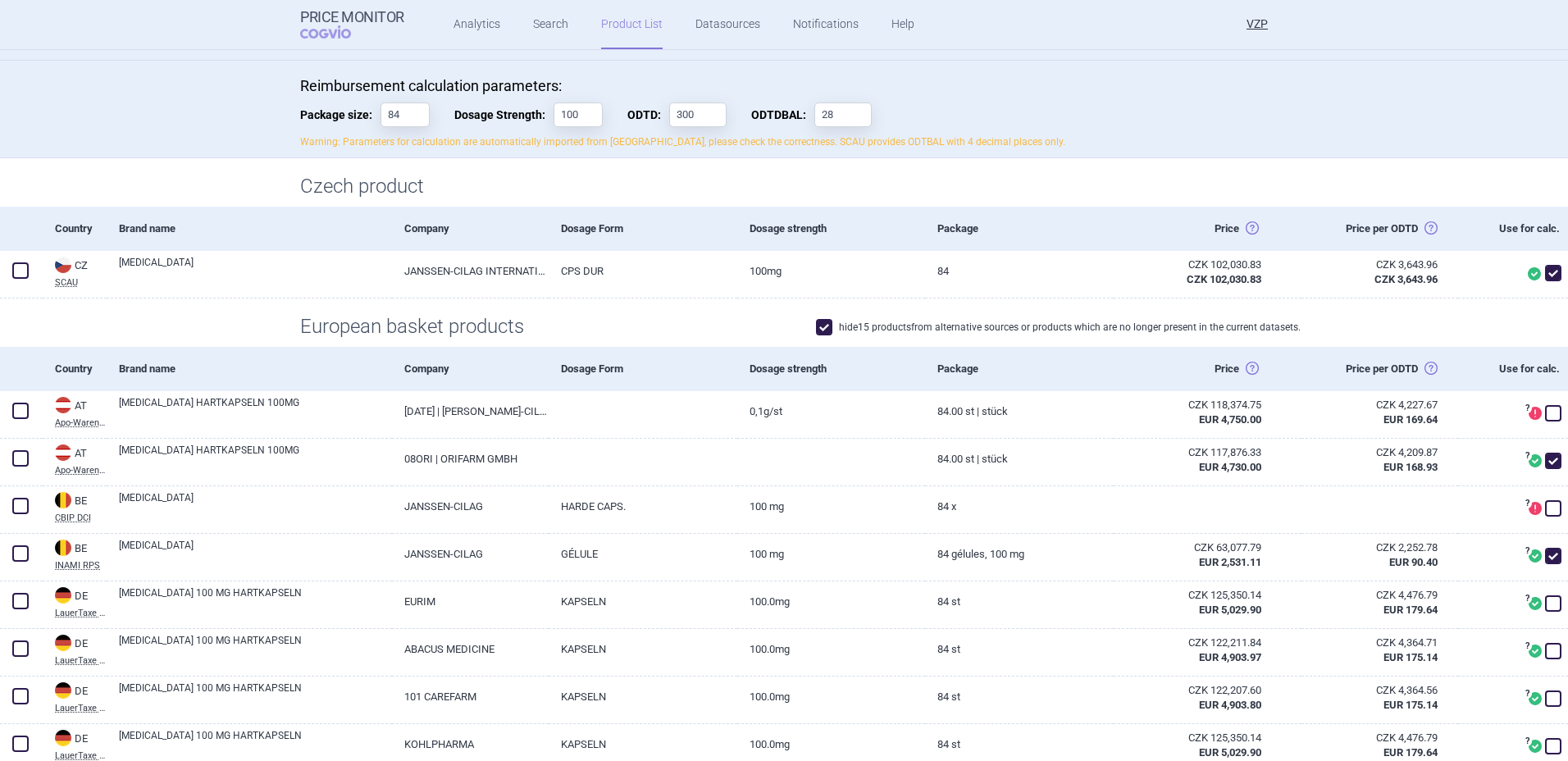
scroll to position [0, 0]
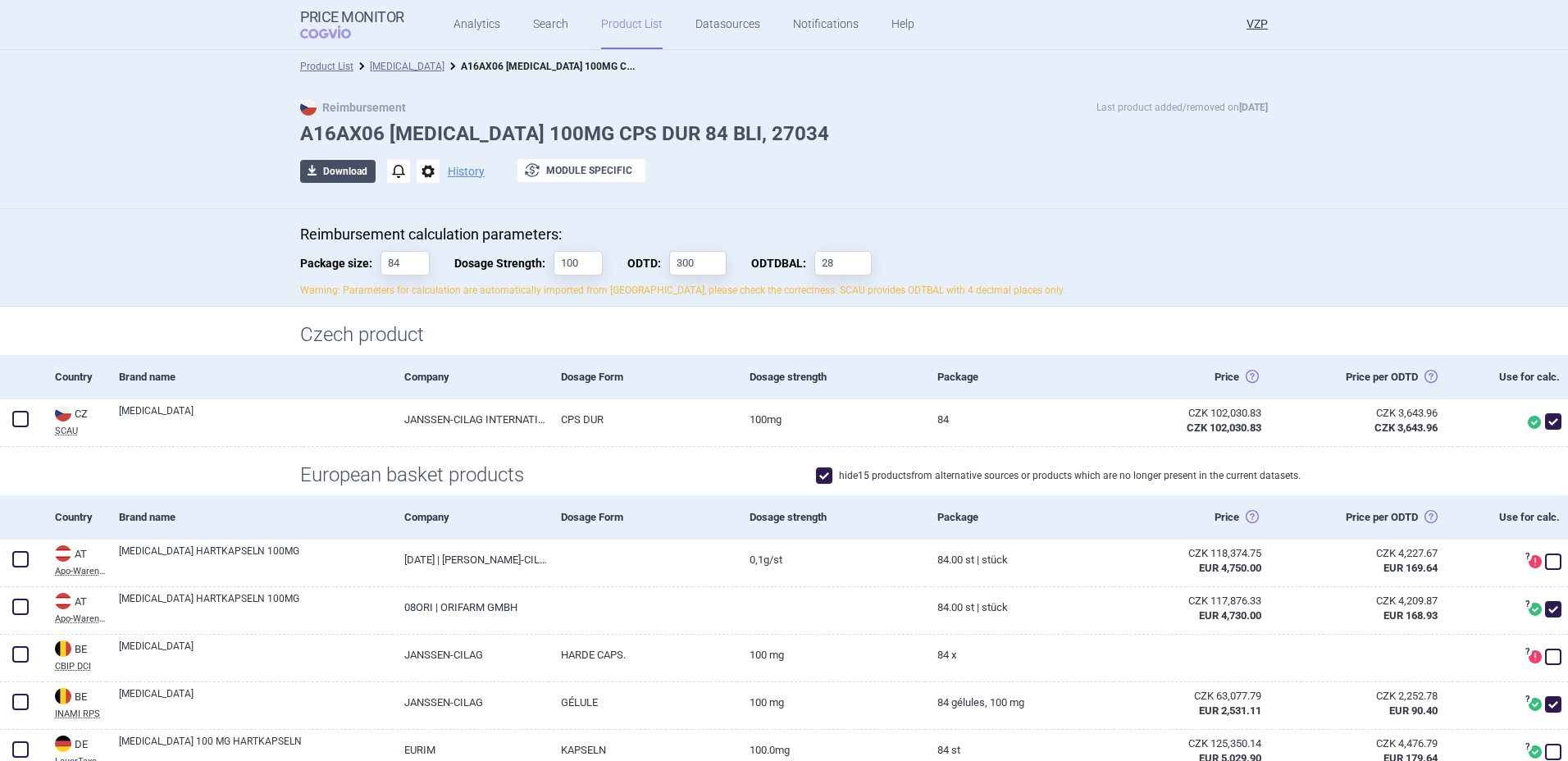
click at [303, 174] on span "download" at bounding box center [312, 171] width 23 height 23
select select "EUR"
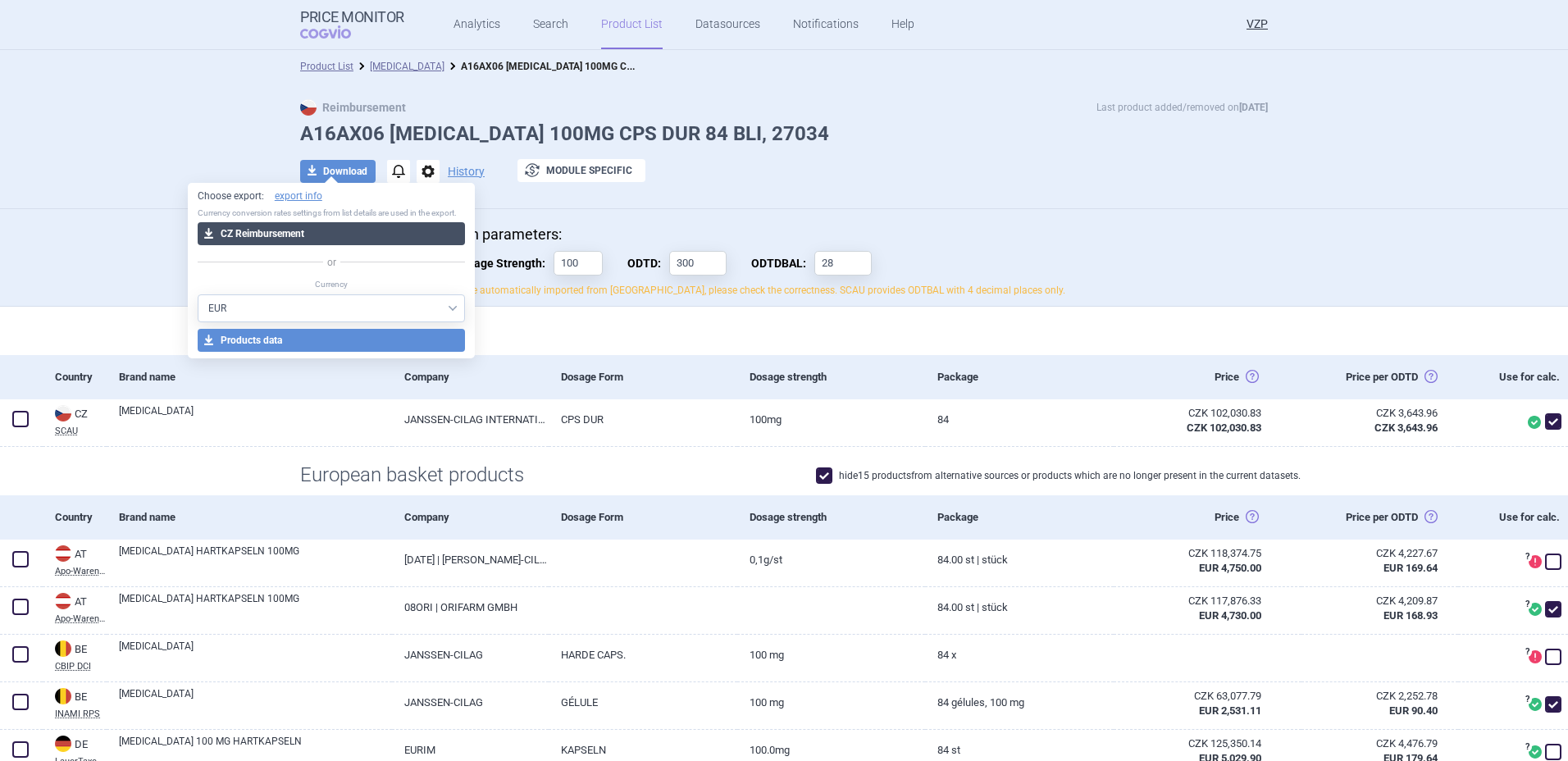
click at [302, 237] on button "download CZ Reimbursement" at bounding box center [331, 234] width 268 height 23
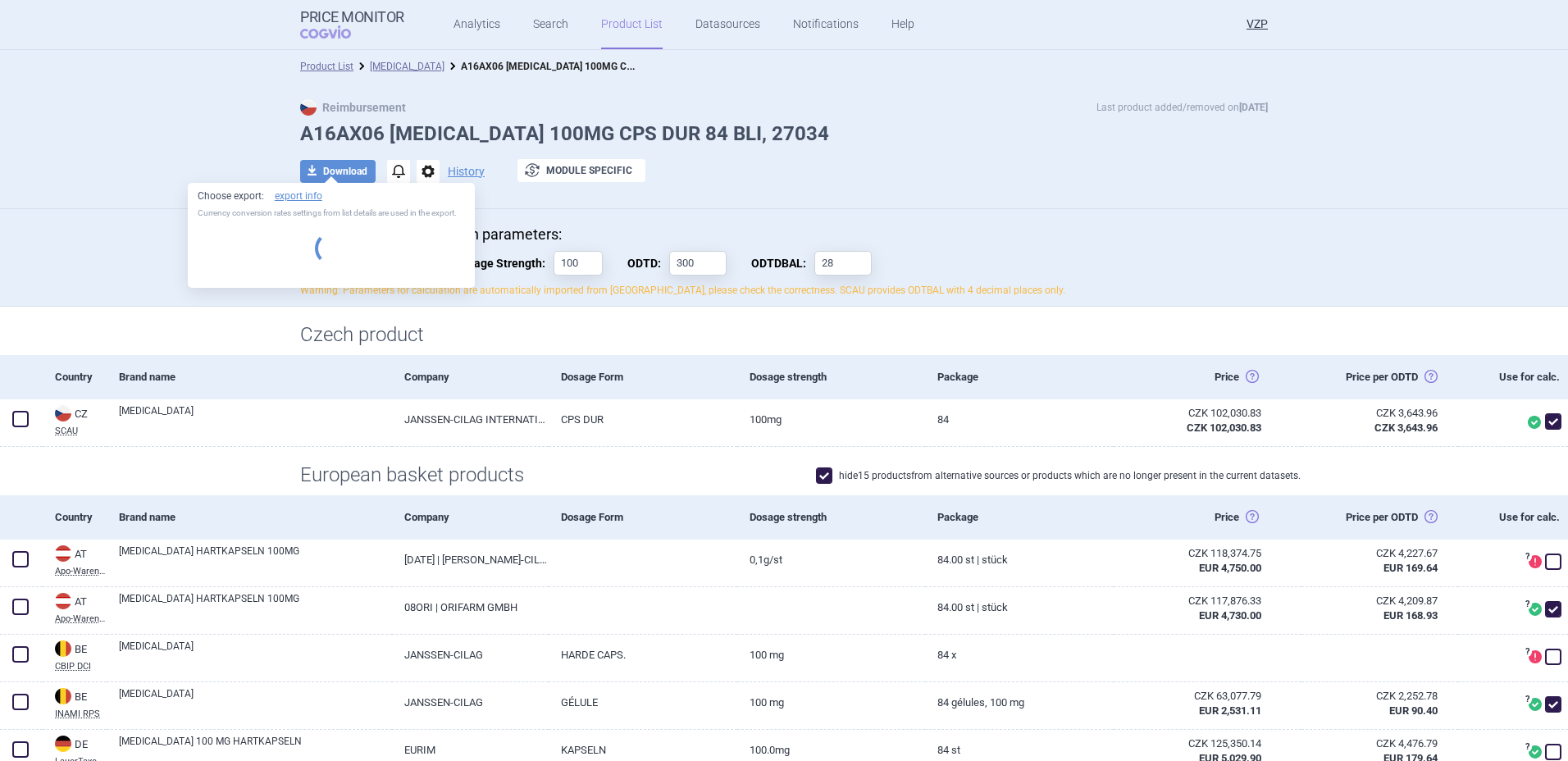
select select "EUR"
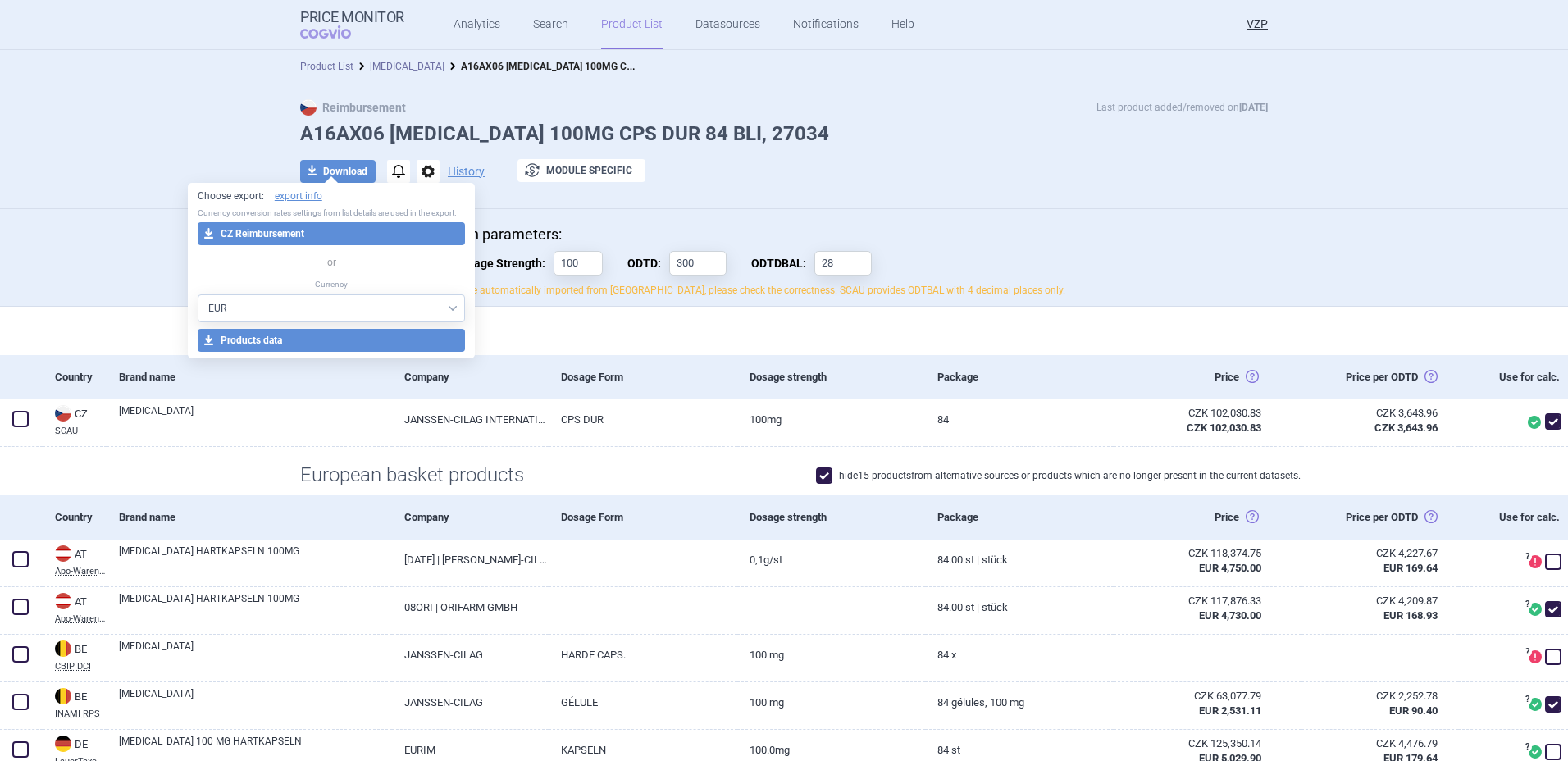
click at [176, 47] on header "Price Monitor COGVIO Analytics Search Product List Datasources Notifications He…" at bounding box center [784, 25] width 1568 height 50
